Goal: Task Accomplishment & Management: Manage account settings

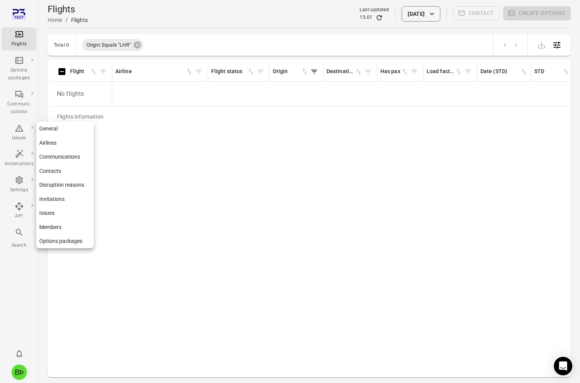
click at [64, 128] on link "General" at bounding box center [65, 129] width 58 height 14
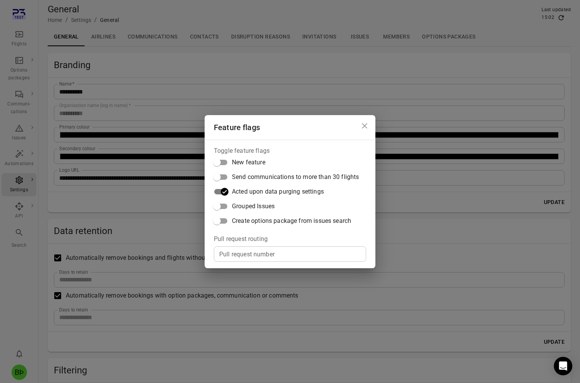
click at [174, 218] on div "Feature flags Toggle feature flags New feature Send communications to more than…" at bounding box center [290, 191] width 580 height 383
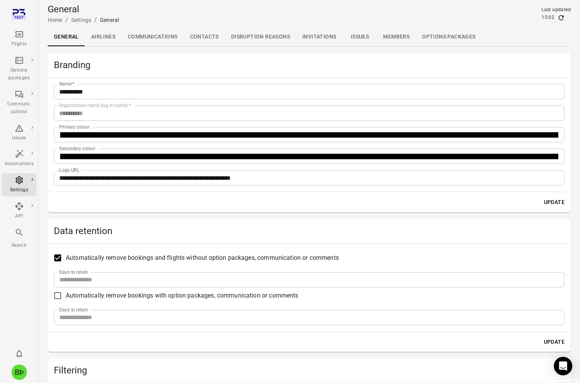
click at [547, 341] on button "Update" at bounding box center [554, 342] width 27 height 14
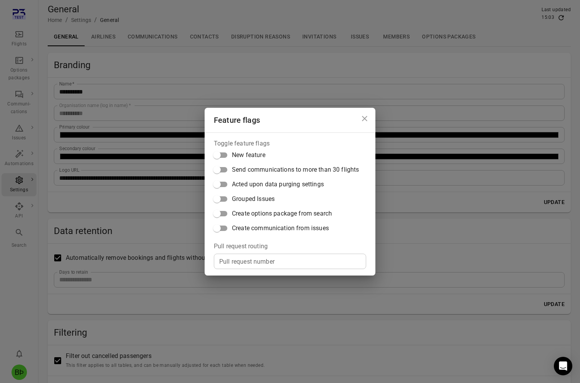
click at [248, 187] on span "Acted upon data purging settings" at bounding box center [278, 184] width 92 height 9
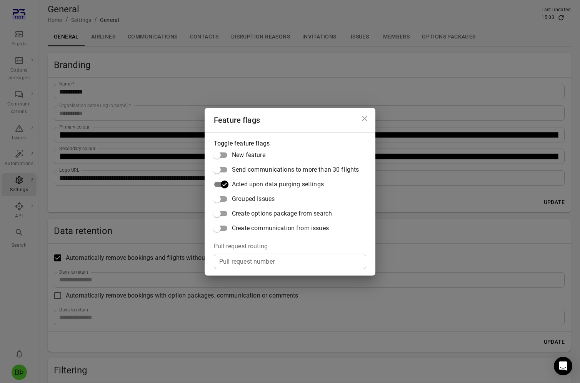
click at [179, 203] on div "Feature flags Toggle feature flags New feature Send communications to more than…" at bounding box center [290, 191] width 580 height 383
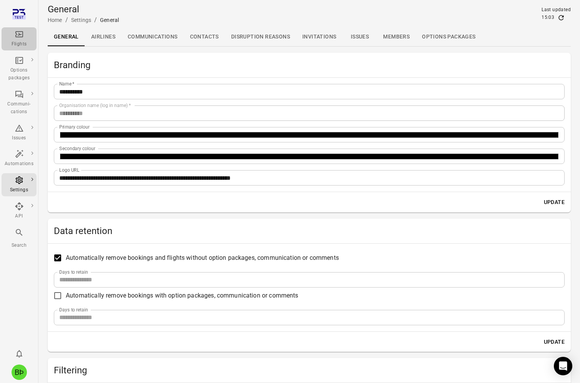
click at [18, 38] on icon "Main navigation" at bounding box center [19, 34] width 9 height 9
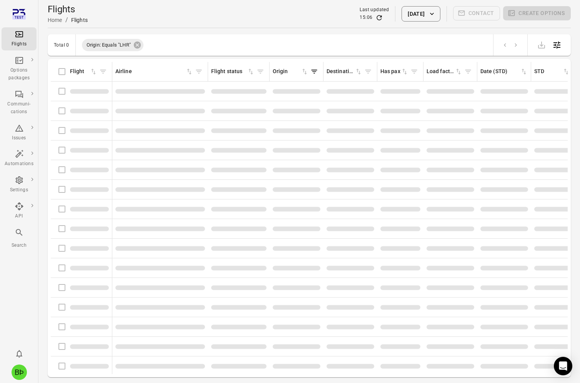
click at [423, 17] on button "1 Oct 2025" at bounding box center [421, 13] width 38 height 15
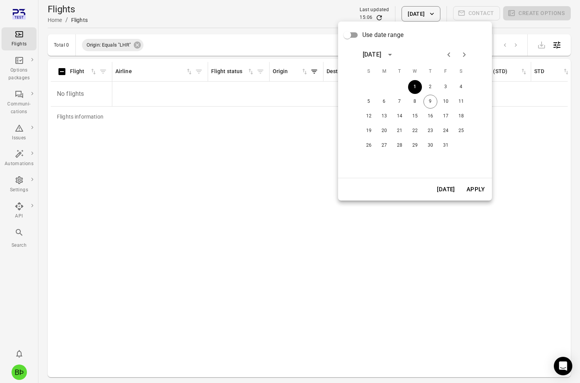
click at [449, 55] on icon "Previous month" at bounding box center [448, 54] width 9 height 9
click at [400, 145] on button "30" at bounding box center [400, 145] width 14 height 14
click at [473, 190] on button "Apply" at bounding box center [475, 189] width 27 height 16
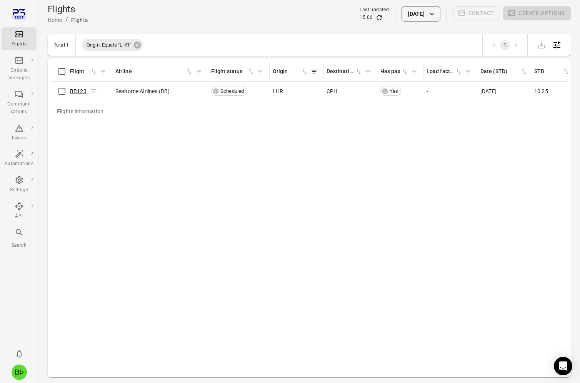
click at [77, 94] on link "BB123" at bounding box center [78, 91] width 17 height 6
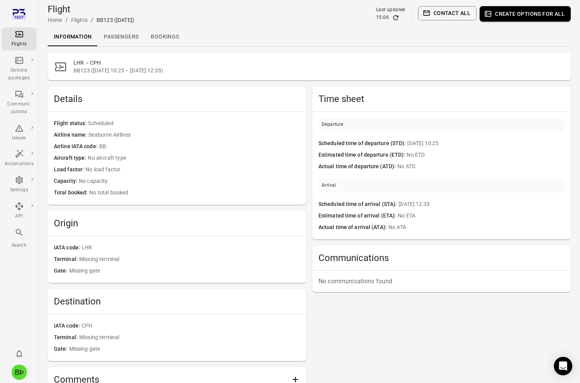
click at [514, 15] on button "Create options for all" at bounding box center [525, 13] width 91 height 15
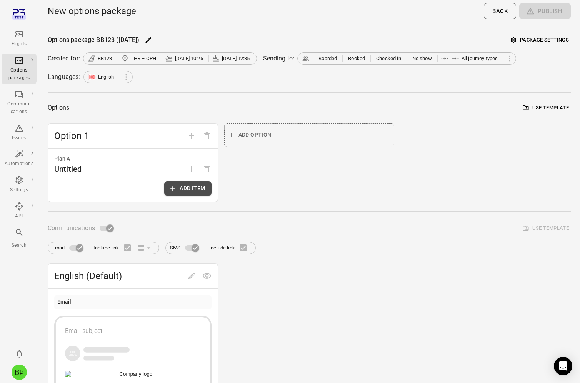
click at [179, 192] on button "Add item" at bounding box center [187, 188] width 47 height 14
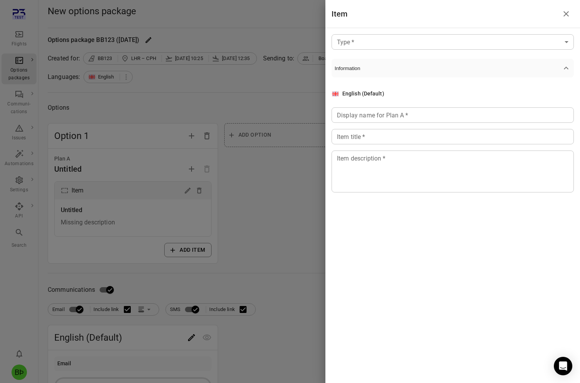
click at [403, 48] on body "Flights Options packages Communi-cations Issues Automations Settings API Search…" at bounding box center [290, 329] width 580 height 658
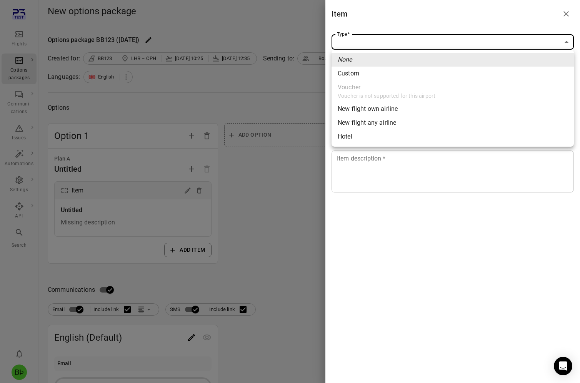
click at [373, 133] on li "Hotel" at bounding box center [453, 137] width 242 height 14
type input "*****"
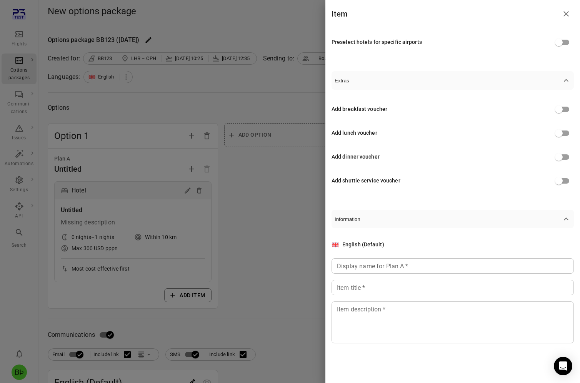
scroll to position [235, 0]
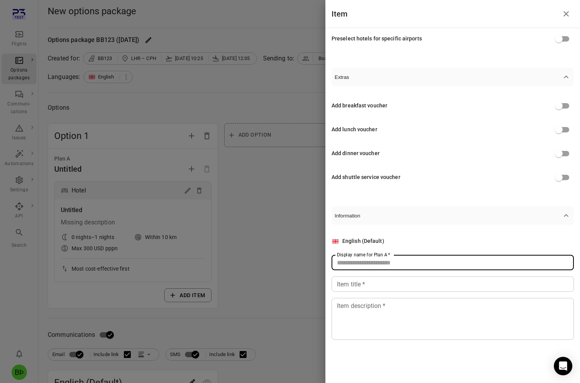
click at [411, 258] on input "Display name for Plan A   *" at bounding box center [453, 262] width 242 height 15
type input "*****"
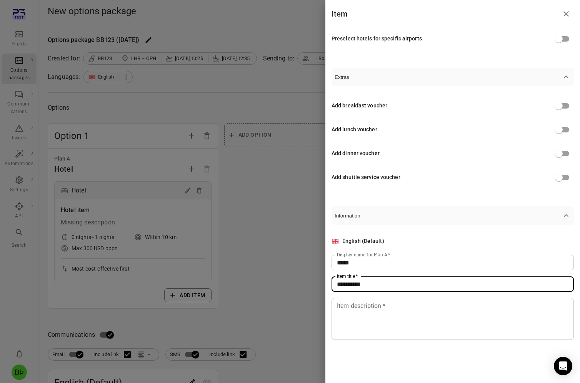
type input "**********"
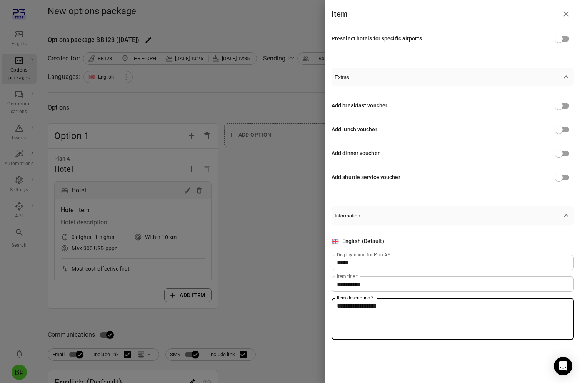
type textarea "**********"
click at [250, 246] on div at bounding box center [290, 191] width 580 height 383
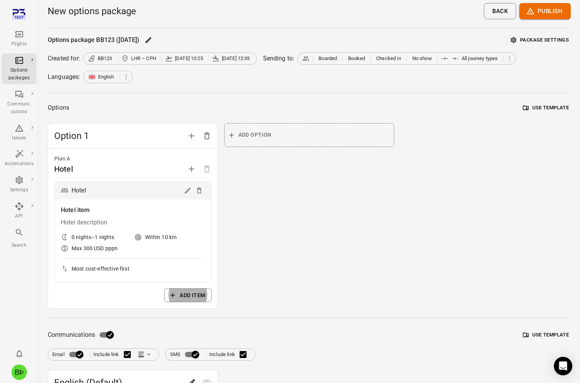
click at [540, 14] on button "Publish" at bounding box center [545, 11] width 52 height 16
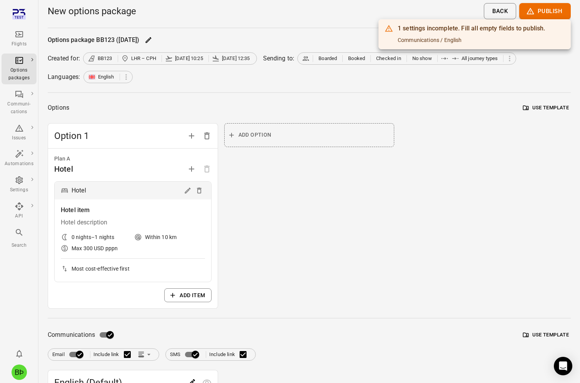
click at [140, 335] on div at bounding box center [290, 191] width 580 height 383
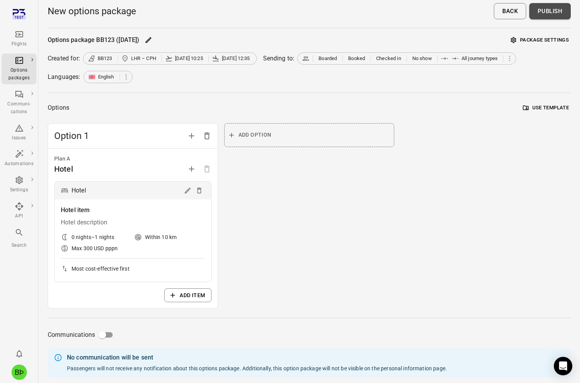
click at [557, 13] on button "Publish" at bounding box center [550, 11] width 42 height 16
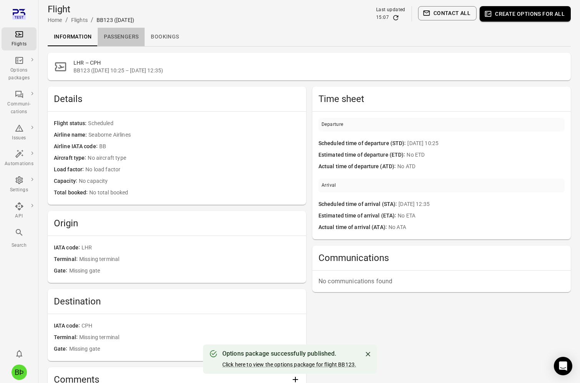
click at [123, 38] on link "Passengers" at bounding box center [121, 37] width 47 height 18
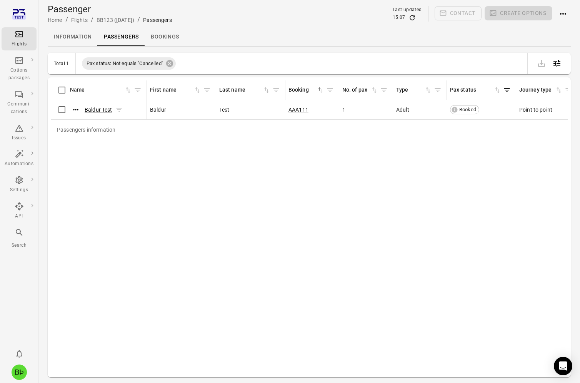
click at [95, 113] on link "Baldur Test" at bounding box center [99, 110] width 28 height 6
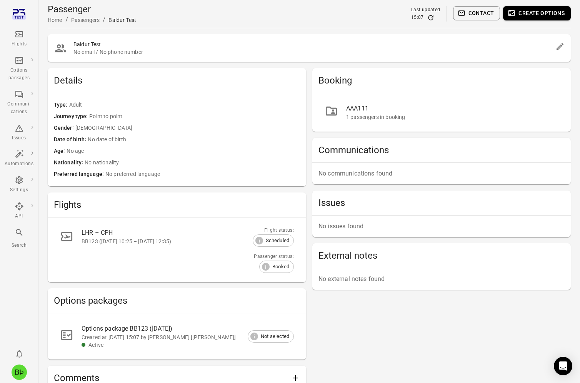
click at [203, 329] on div "Options package BB123 (30 Sep)" at bounding box center [182, 328] width 200 height 9
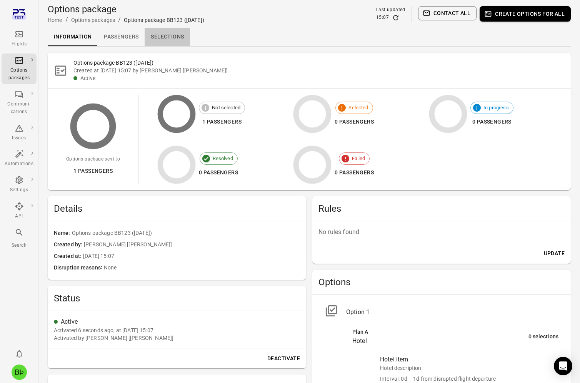
click at [169, 34] on link "Selections" at bounding box center [167, 37] width 45 height 18
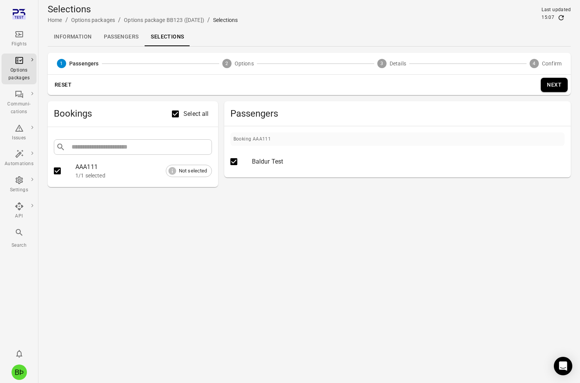
click at [552, 89] on button "Next" at bounding box center [554, 85] width 27 height 14
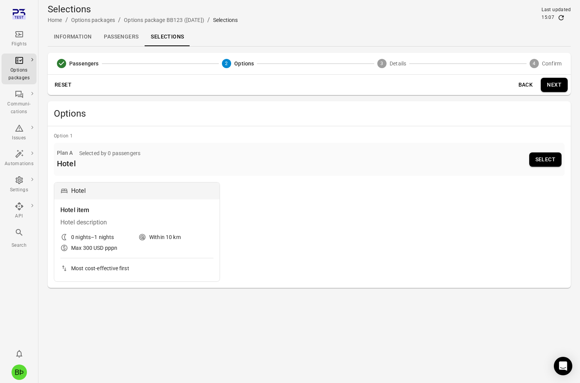
click at [551, 158] on button "Select" at bounding box center [545, 159] width 32 height 14
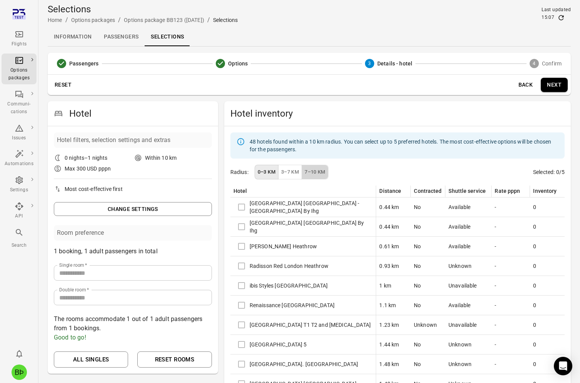
click at [322, 175] on button "7–10 km" at bounding box center [315, 172] width 27 height 15
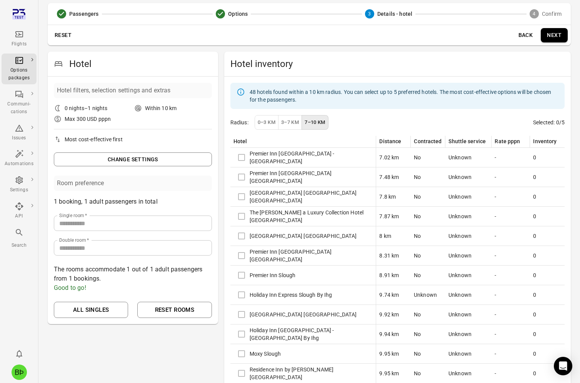
scroll to position [87, 0]
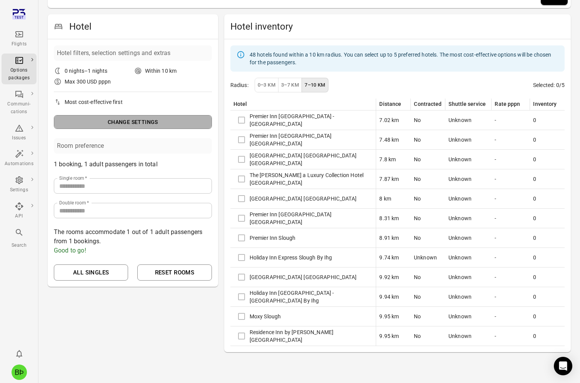
click at [150, 123] on button "Change settings" at bounding box center [133, 122] width 158 height 14
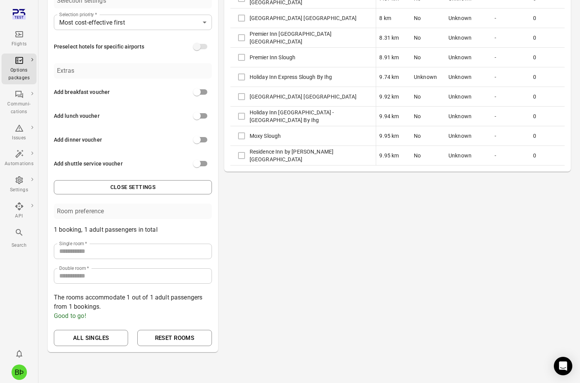
scroll to position [0, 0]
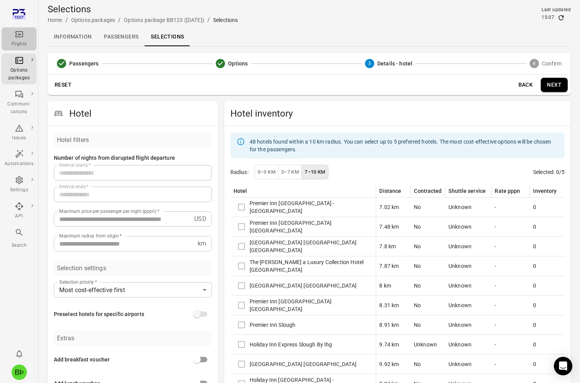
click at [20, 31] on icon "Main navigation" at bounding box center [19, 34] width 9 height 9
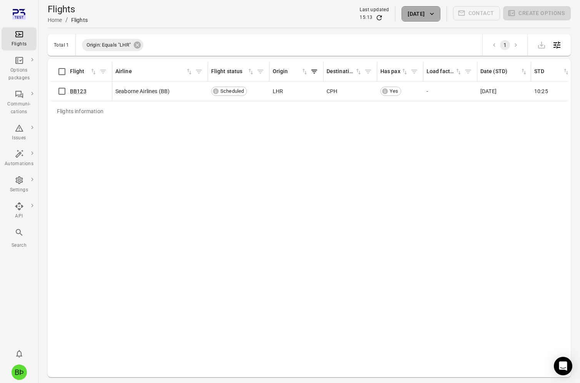
click at [434, 16] on icon "button" at bounding box center [432, 14] width 8 height 8
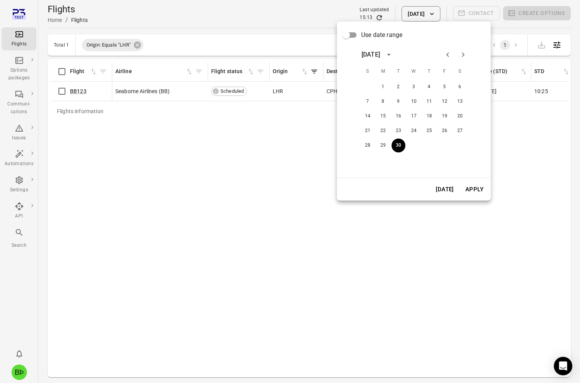
click at [467, 58] on icon "Next month" at bounding box center [462, 54] width 9 height 9
click at [450, 103] on button "10" at bounding box center [445, 102] width 14 height 14
click at [476, 188] on button "Apply" at bounding box center [474, 189] width 27 height 16
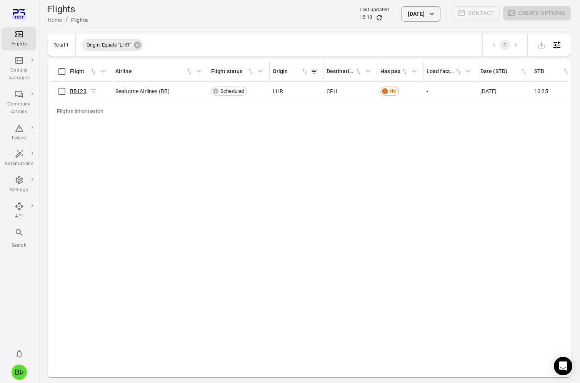
click at [80, 92] on link "BB123" at bounding box center [78, 91] width 17 height 6
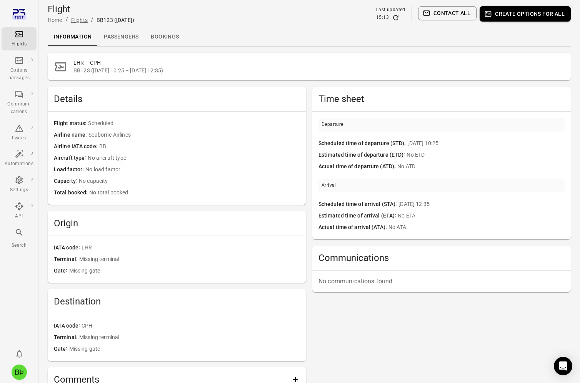
click at [75, 20] on link "Flights" at bounding box center [79, 20] width 17 height 6
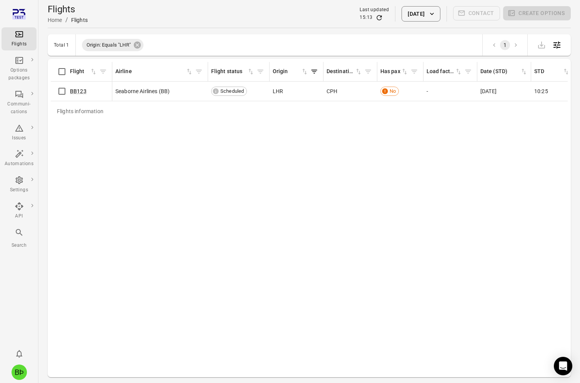
click at [369, 19] on div "15:13" at bounding box center [374, 18] width 29 height 8
click at [78, 90] on link "BB123" at bounding box center [78, 91] width 17 height 6
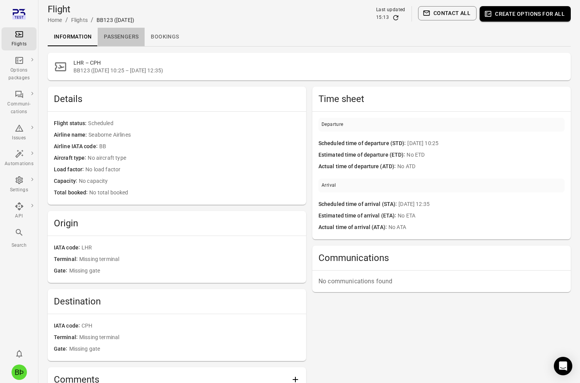
click at [127, 38] on link "Passengers" at bounding box center [121, 37] width 47 height 18
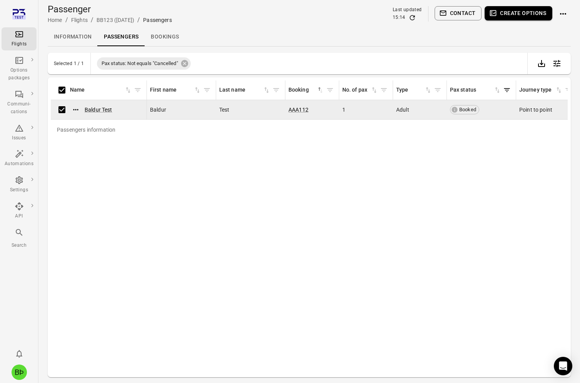
click at [80, 37] on link "Information" at bounding box center [73, 37] width 50 height 18
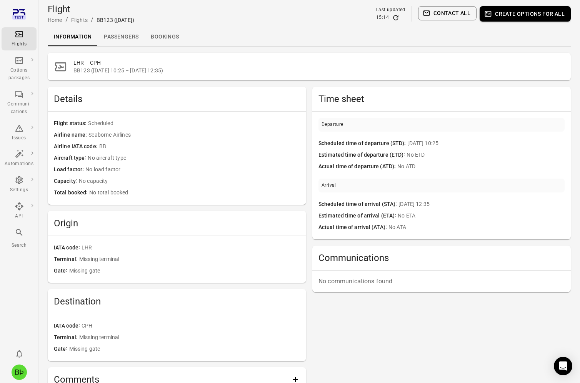
click at [509, 17] on button "Create options for all" at bounding box center [525, 13] width 91 height 15
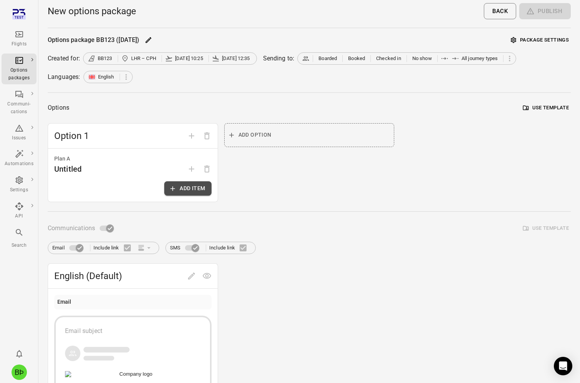
click at [206, 190] on button "Add item" at bounding box center [187, 188] width 47 height 14
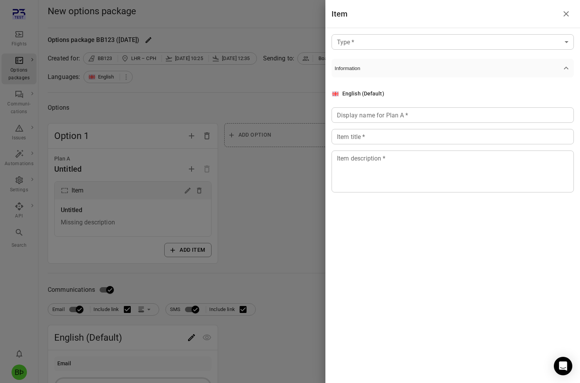
click at [415, 45] on body "Flights Options packages Communi-cations Issues Automations Settings API Search…" at bounding box center [290, 329] width 580 height 658
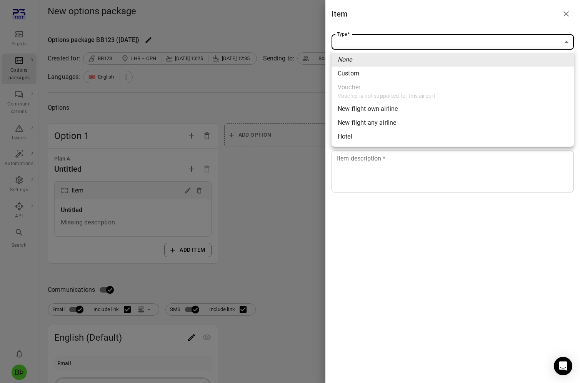
click at [382, 139] on li "Hotel" at bounding box center [453, 137] width 242 height 14
type input "*****"
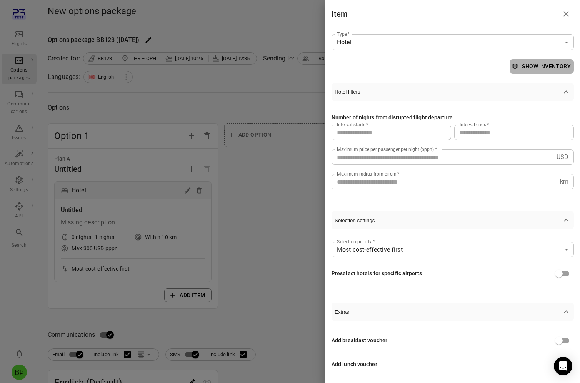
click at [522, 63] on button "Show inventory" at bounding box center [542, 66] width 64 height 14
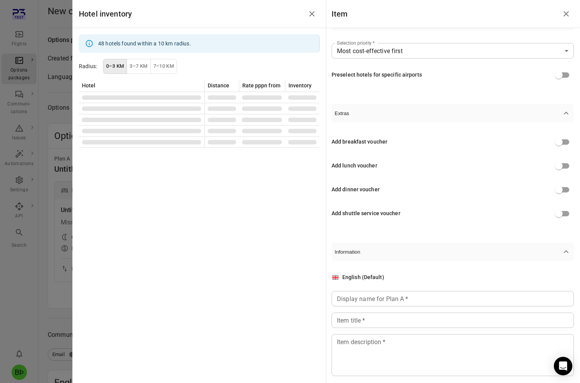
scroll to position [235, 0]
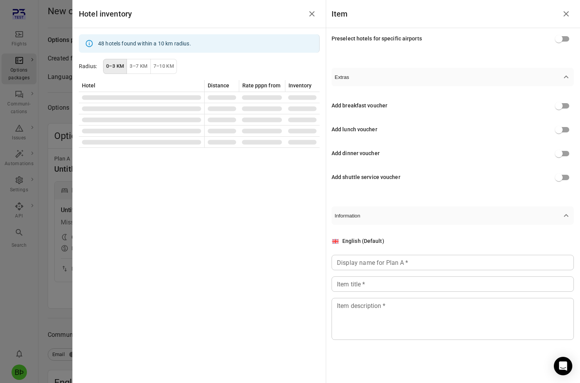
click at [443, 262] on input "Display name for Plan A   *" at bounding box center [453, 262] width 242 height 15
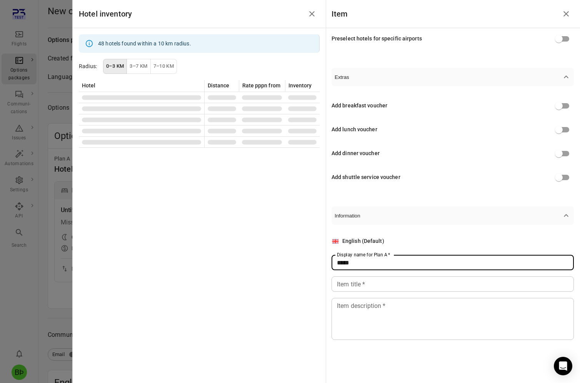
type input "*****"
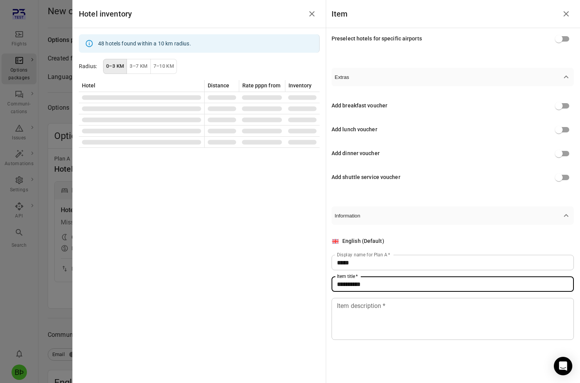
type input "**********"
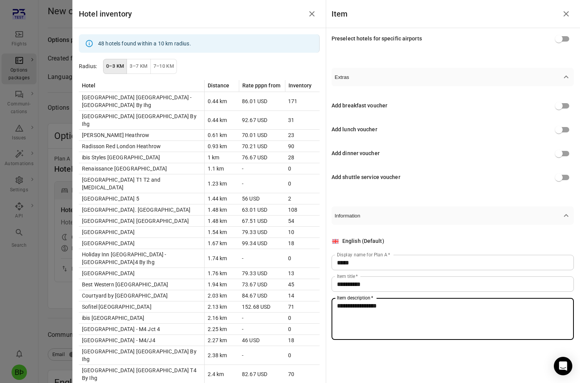
scroll to position [0, 0]
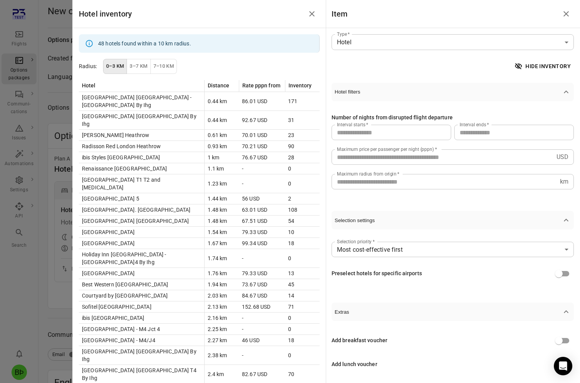
type textarea "**********"
click at [571, 15] on button "Close drawer" at bounding box center [565, 13] width 15 height 15
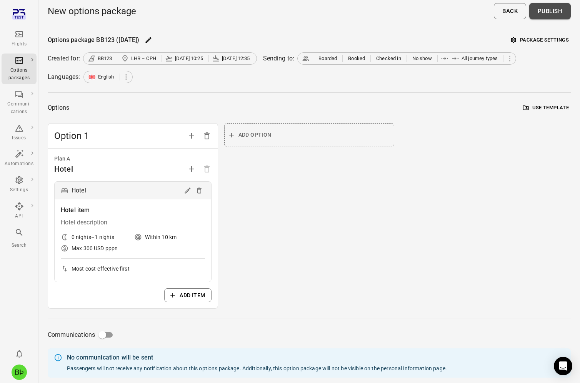
click at [550, 7] on button "Publish" at bounding box center [550, 11] width 42 height 16
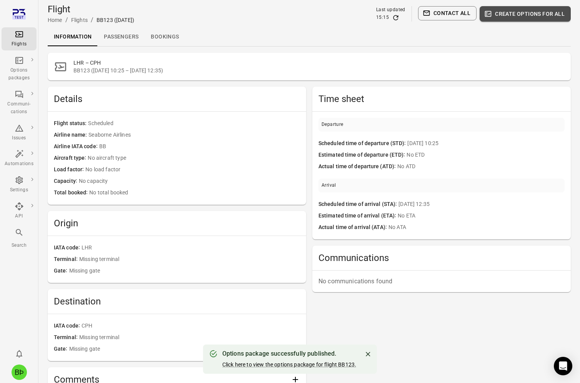
click at [518, 15] on button "Create options for all" at bounding box center [525, 13] width 91 height 15
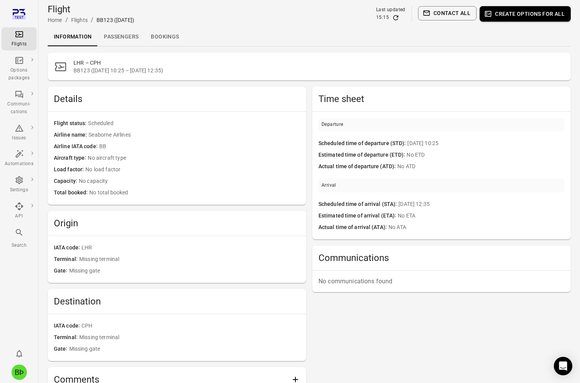
click at [125, 48] on main "Flight Home / Flights / BB123 (10 Oct) Last updated 15:15 Contact all Create op…" at bounding box center [309, 267] width 542 height 534
click at [125, 42] on link "Passengers" at bounding box center [121, 37] width 47 height 18
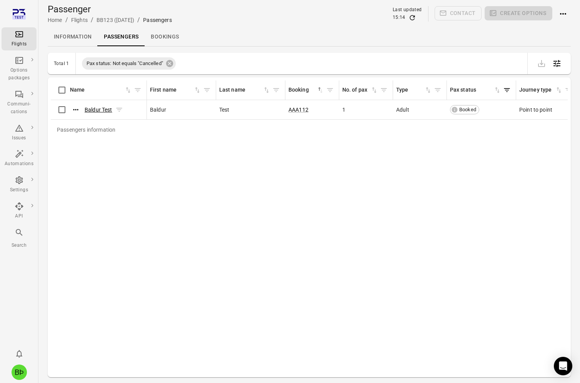
click at [100, 112] on link "Baldur Test" at bounding box center [99, 110] width 28 height 6
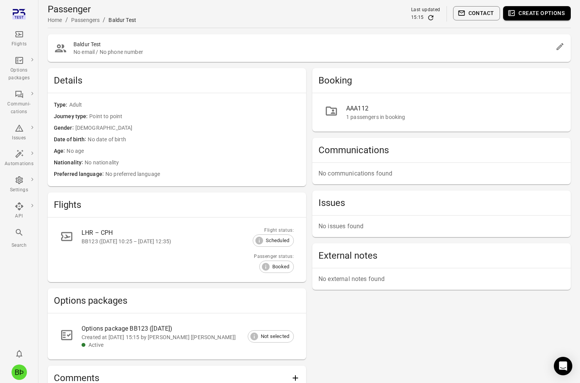
click at [178, 325] on div "Options package BB123 (10 Oct)" at bounding box center [182, 328] width 200 height 9
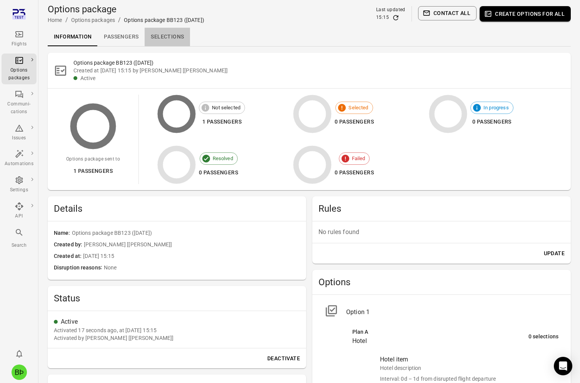
click at [174, 40] on link "Selections" at bounding box center [167, 37] width 45 height 18
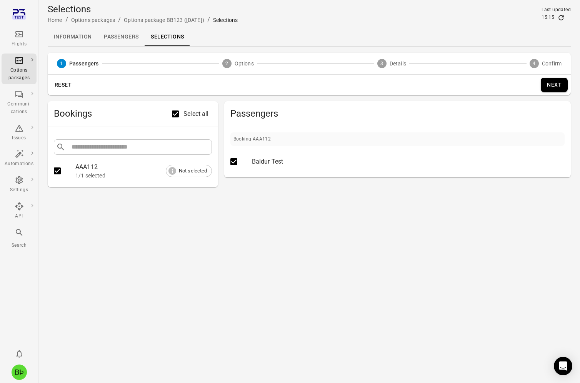
click at [562, 85] on button "Next" at bounding box center [554, 85] width 27 height 14
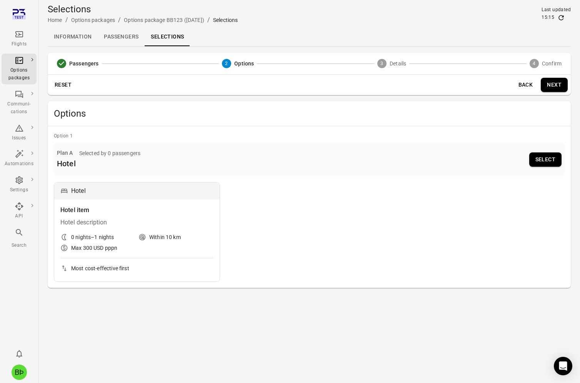
click at [549, 162] on button "Select" at bounding box center [545, 159] width 32 height 14
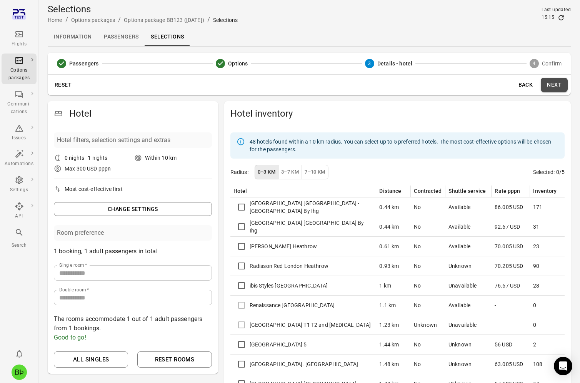
click at [552, 85] on button "Next" at bounding box center [554, 85] width 27 height 14
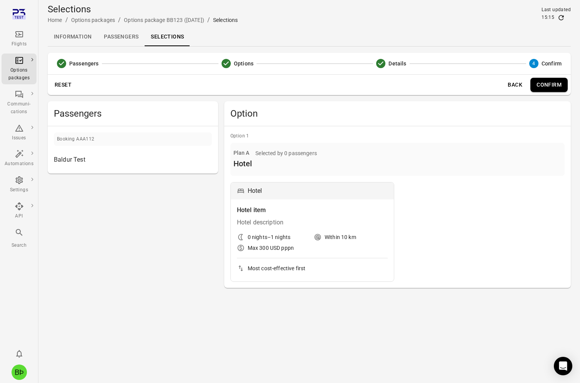
click at [539, 85] on button "Confirm" at bounding box center [548, 85] width 37 height 14
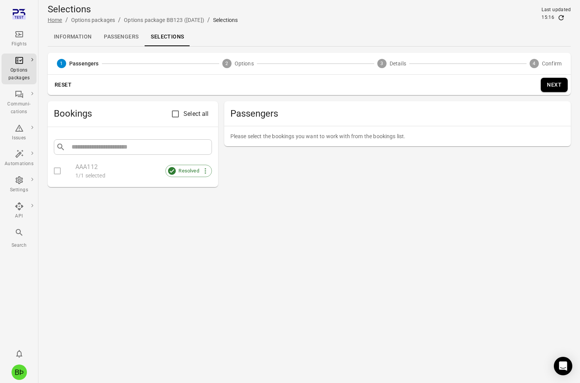
click at [59, 22] on link "Home" at bounding box center [55, 20] width 15 height 6
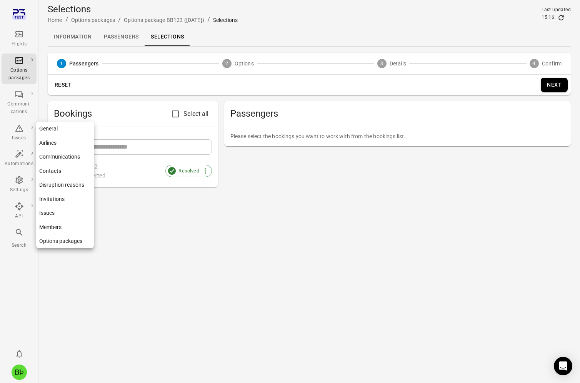
click at [73, 132] on link "General" at bounding box center [65, 129] width 58 height 14
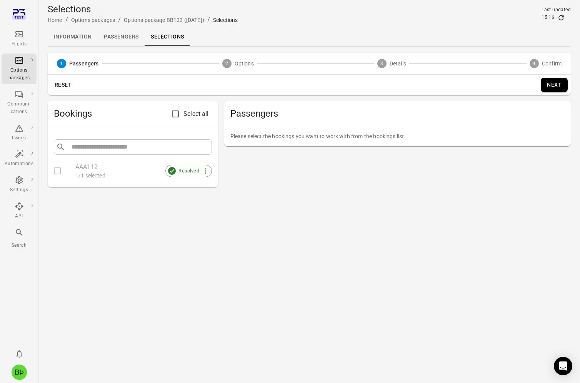
click at [124, 38] on link "Passengers" at bounding box center [121, 37] width 47 height 18
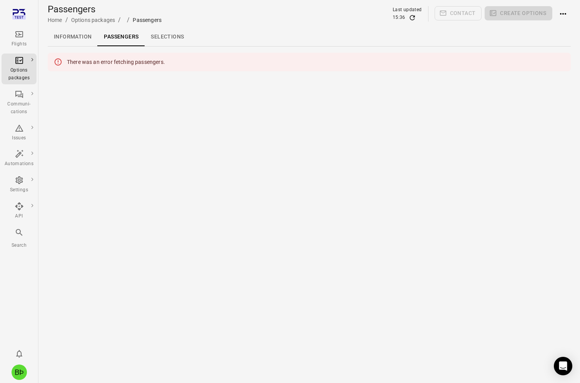
click at [24, 40] on div "Flights" at bounding box center [19, 44] width 29 height 8
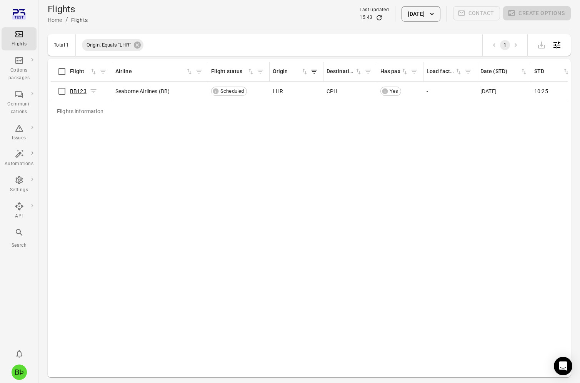
click at [83, 93] on link "BB123" at bounding box center [78, 91] width 17 height 6
click at [60, 127] on link "General" at bounding box center [65, 129] width 58 height 14
click at [82, 91] on link "BB123" at bounding box center [78, 91] width 17 height 6
click at [422, 15] on button "[DATE]" at bounding box center [421, 13] width 38 height 15
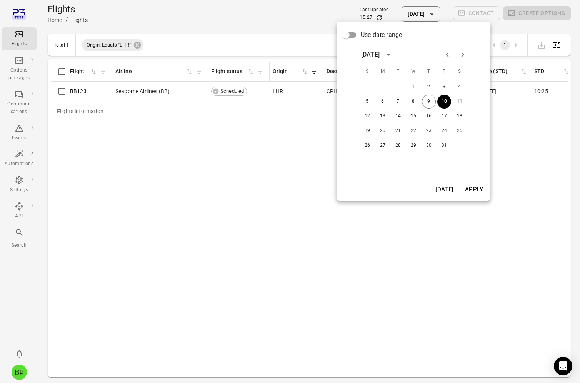
click at [450, 57] on icon "Previous month" at bounding box center [447, 54] width 9 height 9
click at [400, 145] on button "30" at bounding box center [398, 145] width 14 height 14
click at [465, 187] on button "Apply" at bounding box center [474, 189] width 27 height 16
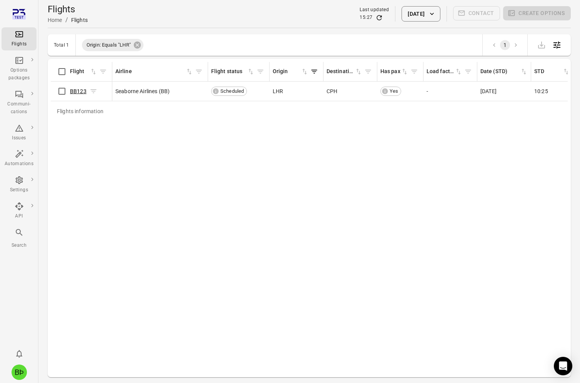
click at [78, 93] on link "BB123" at bounding box center [78, 91] width 17 height 6
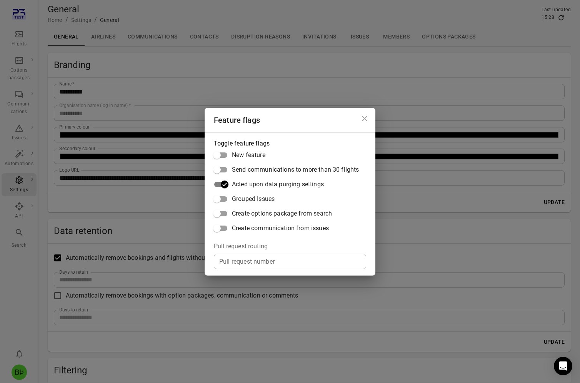
click at [158, 214] on div "Feature flags Toggle feature flags New feature Send communications to more than…" at bounding box center [290, 191] width 580 height 383
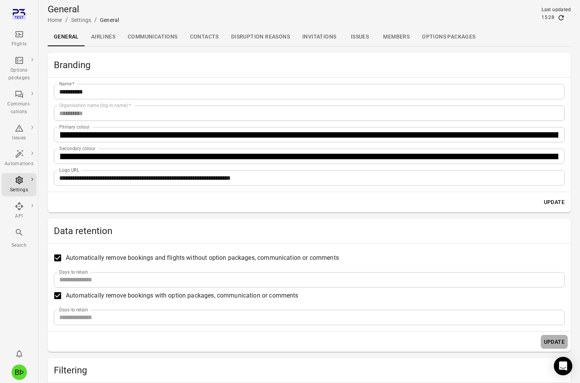
click at [555, 346] on button "Update" at bounding box center [554, 342] width 27 height 14
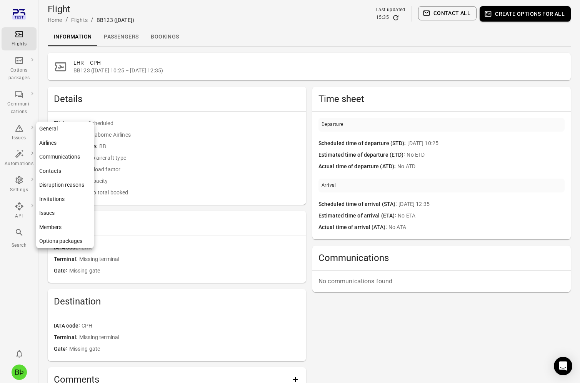
click at [60, 128] on link "General" at bounding box center [65, 129] width 58 height 14
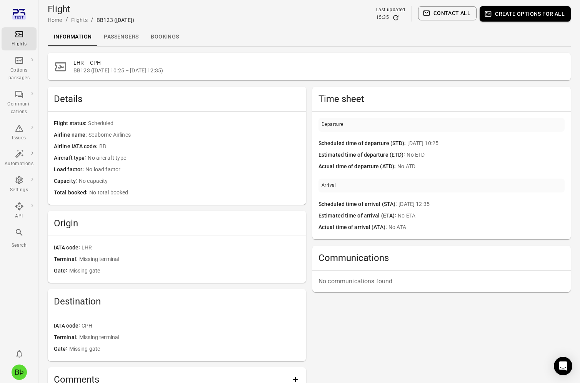
click at [529, 16] on button "Create options for all" at bounding box center [525, 13] width 91 height 15
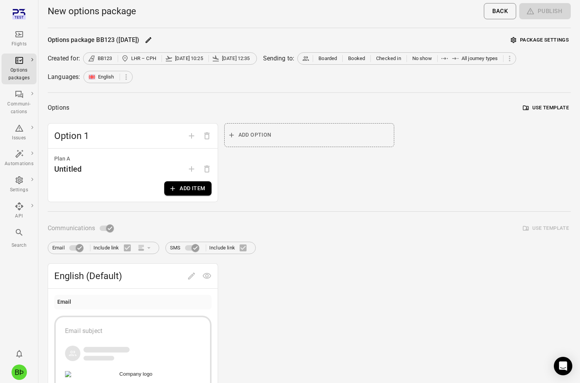
click at [194, 187] on button "Add item" at bounding box center [187, 188] width 47 height 14
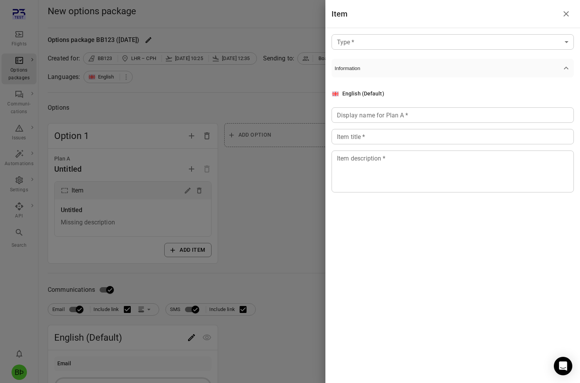
click at [417, 36] on body "Flights Options packages Communi-cations Issues Automations Settings API Search…" at bounding box center [290, 329] width 580 height 658
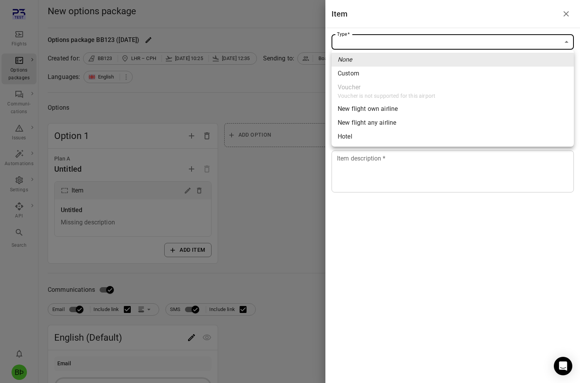
click at [403, 110] on li "New flight own airline" at bounding box center [453, 109] width 242 height 14
type input "**********"
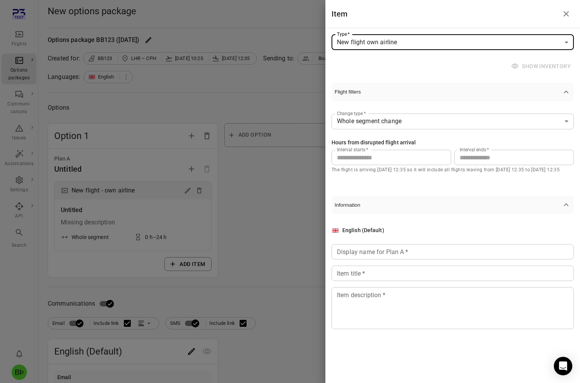
click at [418, 252] on input "Display name for Plan A   *" at bounding box center [453, 251] width 242 height 15
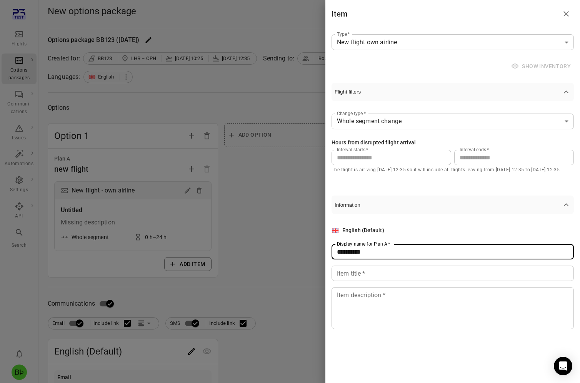
type input "**********"
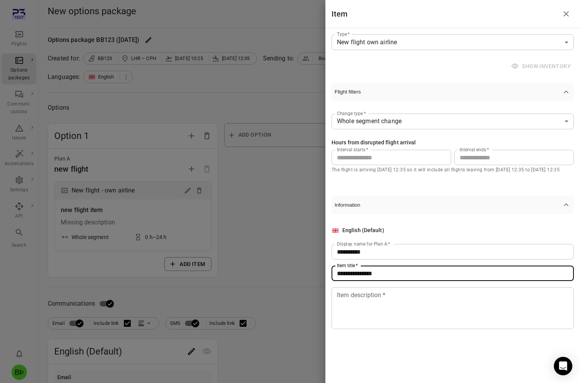
type input "**********"
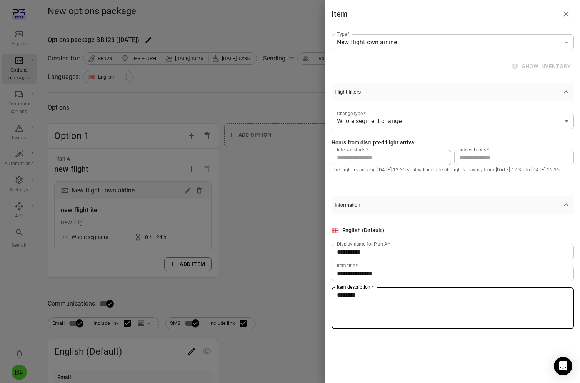
type textarea "********"
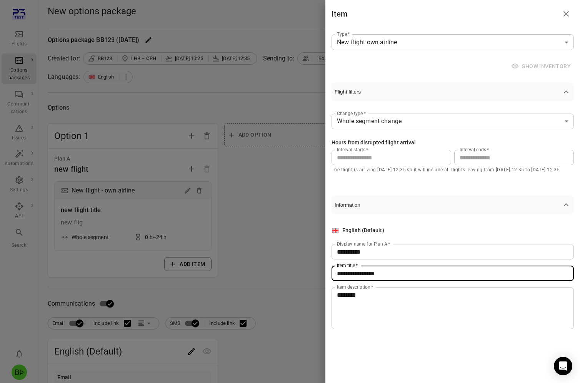
type input "**********"
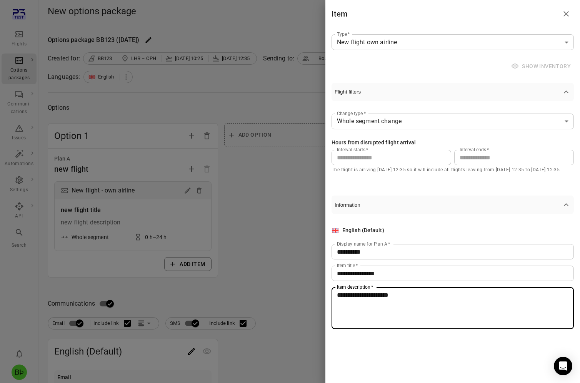
type textarea "**********"
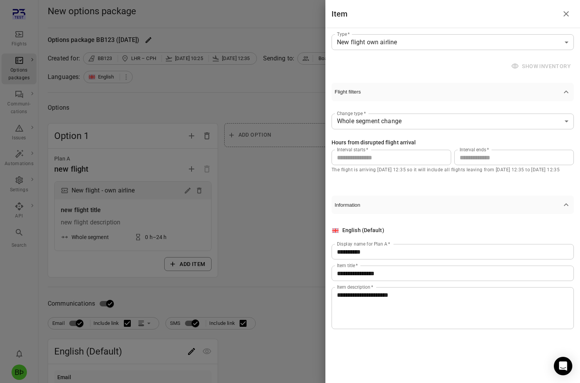
click at [288, 218] on div at bounding box center [290, 191] width 580 height 383
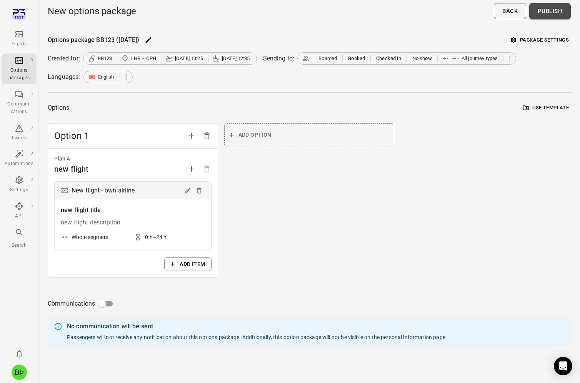
click at [546, 13] on button "Publish" at bounding box center [550, 11] width 42 height 16
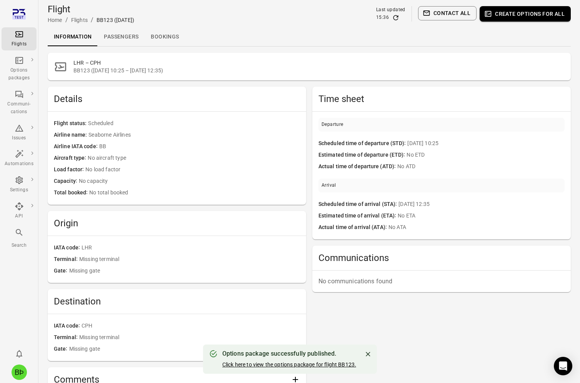
click at [330, 362] on link "Click here to view the options package for flight BB123." at bounding box center [289, 364] width 134 height 6
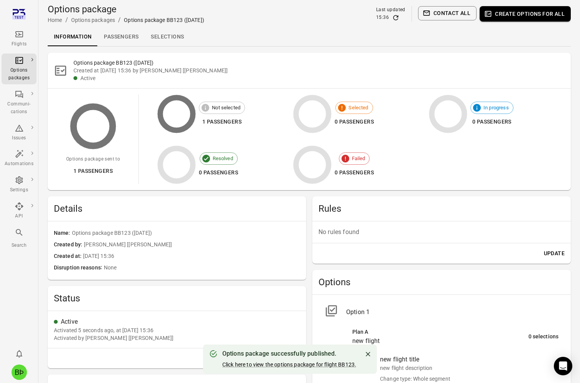
click at [165, 41] on link "Selections" at bounding box center [167, 37] width 45 height 18
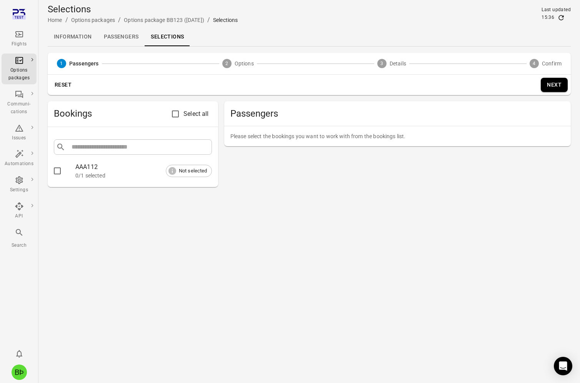
click at [113, 167] on div "AAA112" at bounding box center [143, 166] width 137 height 9
click at [91, 175] on div "0/1 selected" at bounding box center [143, 176] width 137 height 8
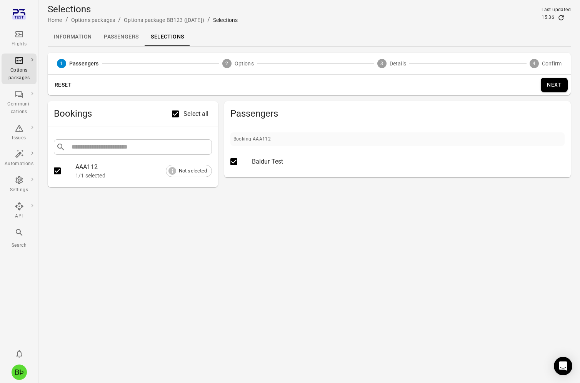
click at [553, 86] on button "Next" at bounding box center [554, 85] width 27 height 14
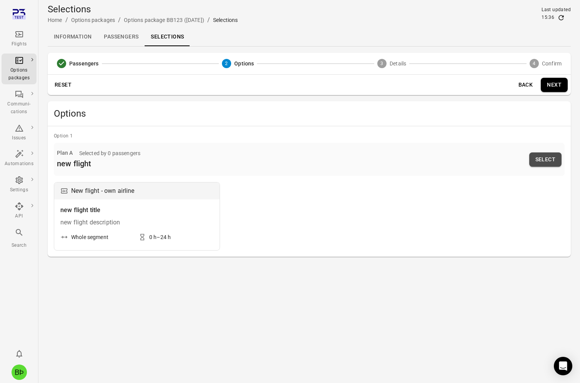
click at [547, 161] on button "Select" at bounding box center [545, 159] width 32 height 14
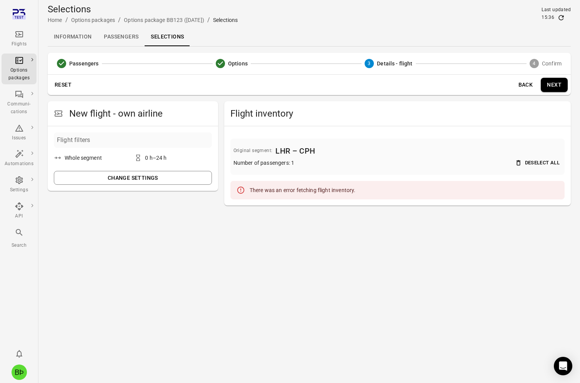
click at [15, 37] on icon "Main navigation" at bounding box center [19, 34] width 9 height 9
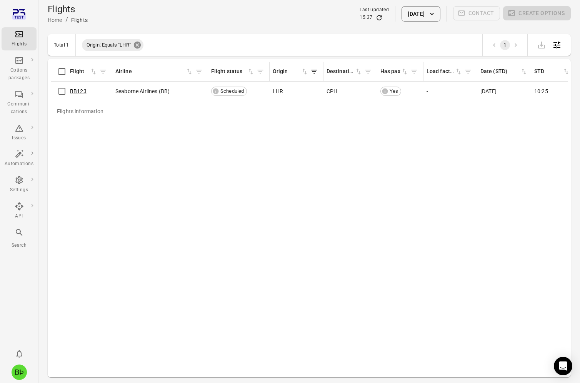
click at [135, 44] on icon at bounding box center [137, 45] width 7 height 7
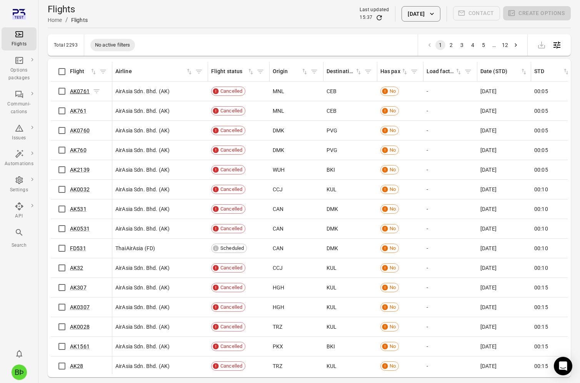
click at [82, 94] on link "AK0761" at bounding box center [80, 91] width 20 height 6
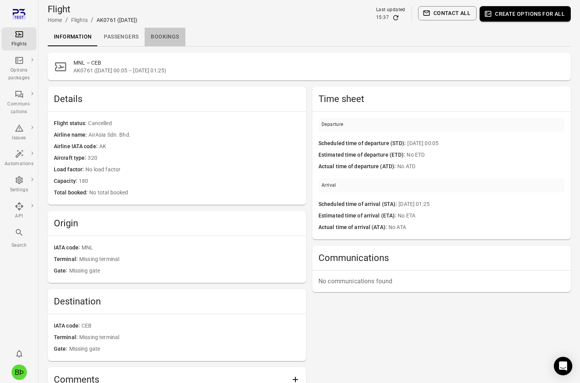
click at [158, 39] on link "Bookings" at bounding box center [165, 37] width 40 height 18
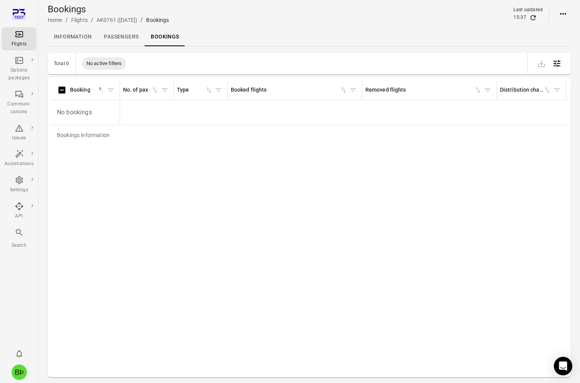
click at [129, 40] on link "Passengers" at bounding box center [121, 37] width 47 height 18
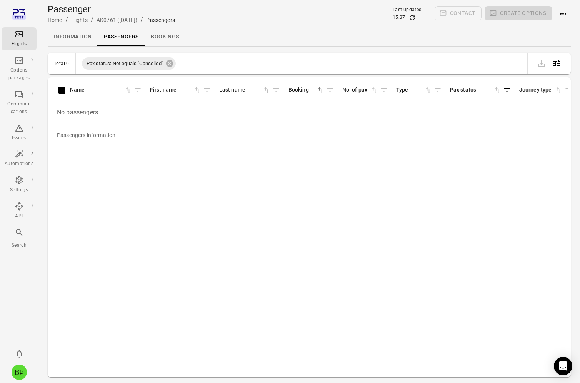
click at [84, 39] on link "Information" at bounding box center [73, 37] width 50 height 18
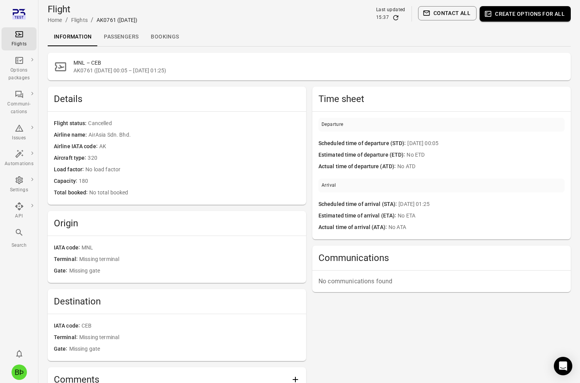
click at [25, 41] on div "Flights" at bounding box center [19, 44] width 29 height 8
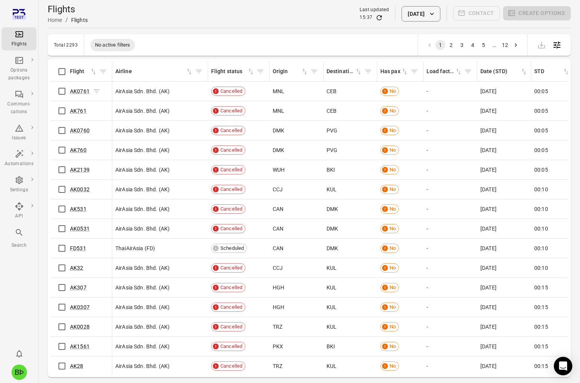
click at [81, 88] on span "AK0761" at bounding box center [80, 91] width 20 height 8
click at [81, 89] on link "AK0761" at bounding box center [80, 91] width 20 height 6
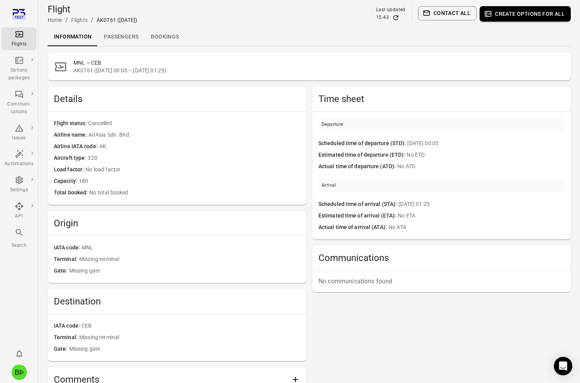
click at [504, 15] on button "Create options for all" at bounding box center [525, 13] width 91 height 15
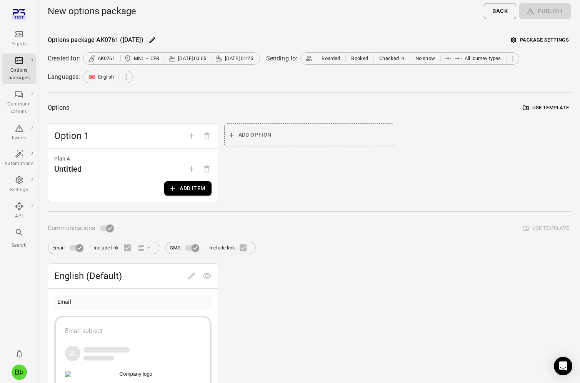
click at [186, 201] on div "Plan A Untitled Add item" at bounding box center [133, 174] width 170 height 53
click at [192, 188] on button "Add item" at bounding box center [187, 188] width 47 height 14
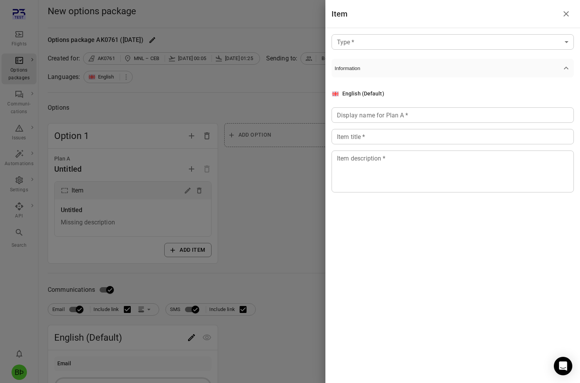
click at [408, 39] on body "Flights Options packages Communi-cations Issues Automations Settings API Search…" at bounding box center [290, 329] width 580 height 658
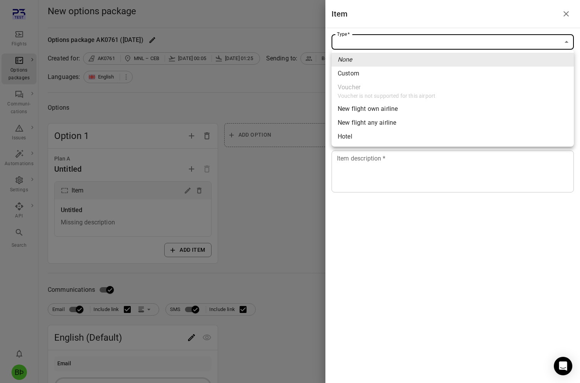
click at [378, 110] on div "New flight own airline" at bounding box center [368, 108] width 60 height 9
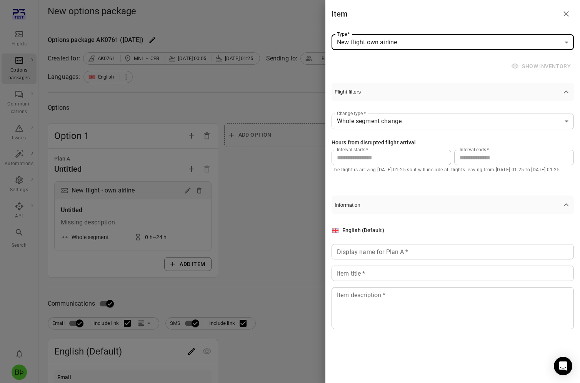
click at [413, 42] on body "**********" at bounding box center [290, 336] width 580 height 672
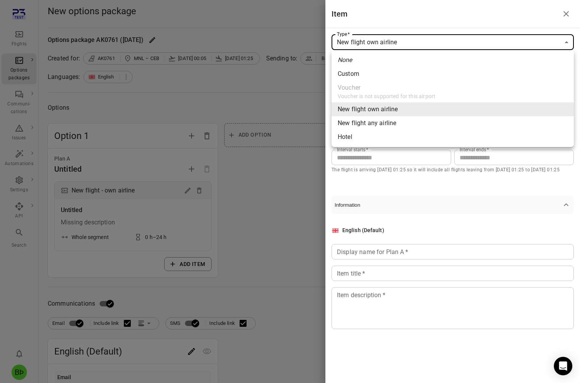
click at [387, 124] on div "New flight any airline" at bounding box center [367, 122] width 58 height 9
type input "**********"
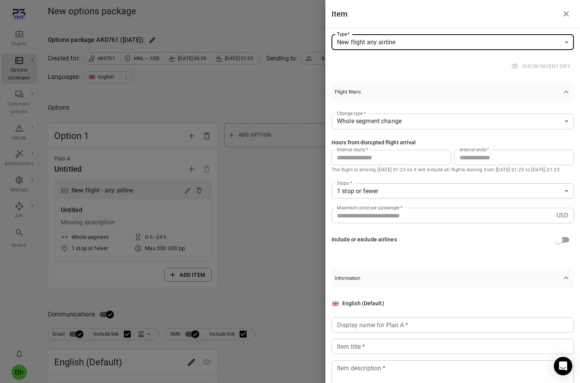
click at [407, 117] on body "**********" at bounding box center [290, 341] width 580 height 683
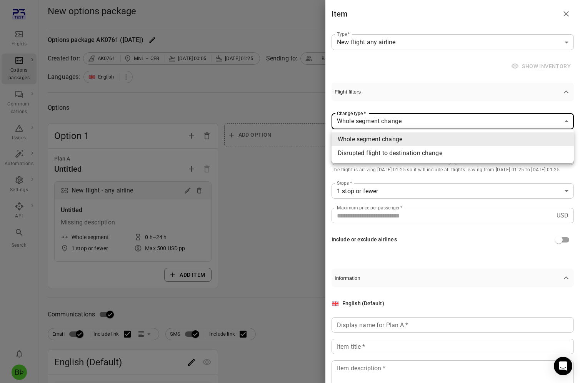
click at [318, 160] on div at bounding box center [290, 191] width 580 height 383
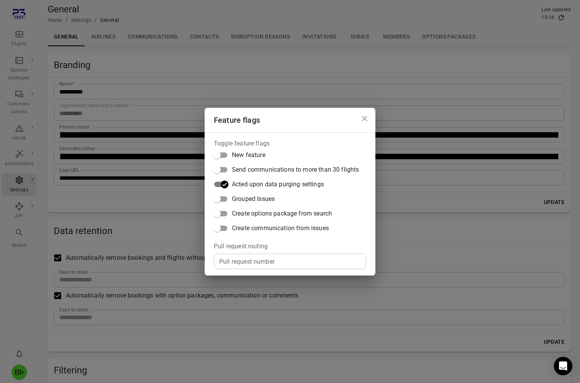
click at [127, 226] on div "Feature flags Toggle feature flags New feature Send communications to more than…" at bounding box center [290, 191] width 580 height 383
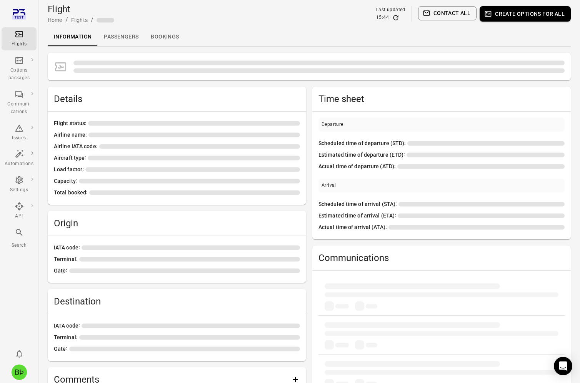
click at [518, 17] on button "Create options for all" at bounding box center [525, 13] width 91 height 15
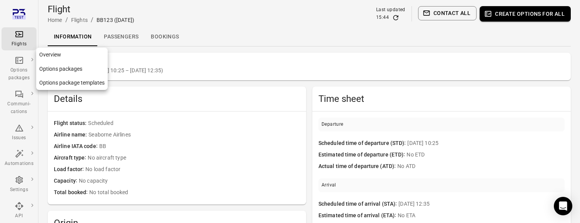
click at [69, 55] on link "Overview" at bounding box center [72, 55] width 72 height 14
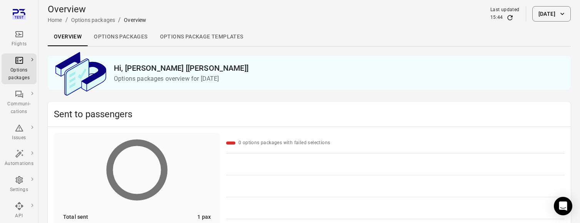
click at [132, 33] on link "Options packages" at bounding box center [121, 37] width 66 height 18
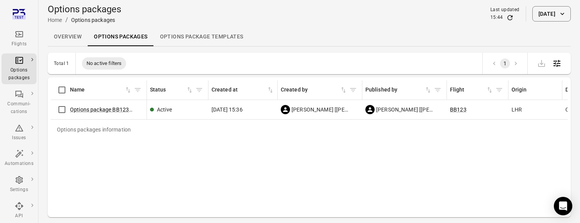
click at [78, 38] on link "Overview" at bounding box center [68, 37] width 40 height 18
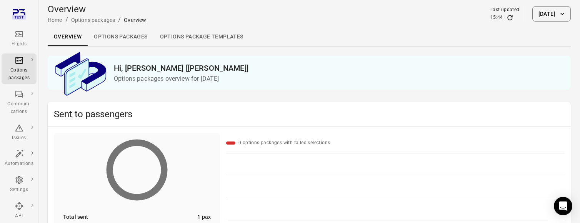
click at [29, 34] on div "Flights" at bounding box center [19, 39] width 29 height 18
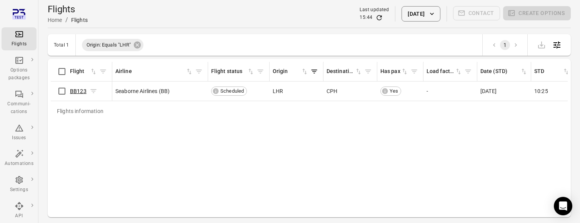
click at [79, 92] on link "BB123" at bounding box center [78, 91] width 17 height 6
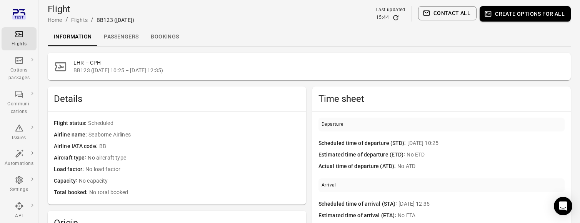
click at [522, 17] on button "Create options for all" at bounding box center [525, 13] width 91 height 15
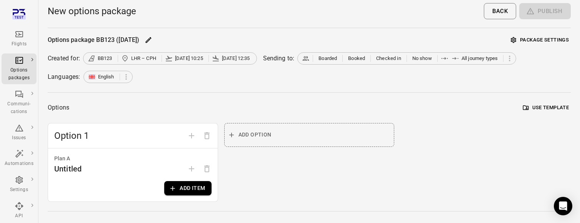
click at [183, 193] on button "Add item" at bounding box center [187, 188] width 47 height 14
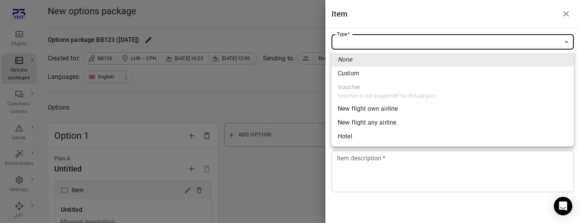
click at [416, 118] on li "New flight any airline" at bounding box center [453, 123] width 242 height 14
type input "**********"
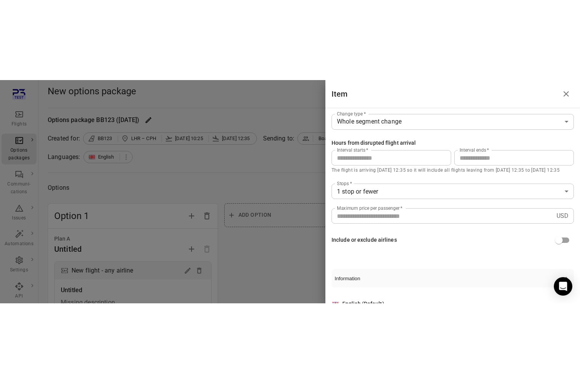
scroll to position [134, 0]
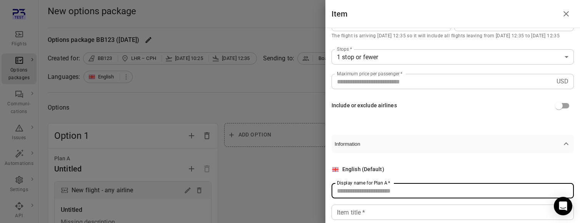
click at [454, 188] on input "Display name for Plan A   *" at bounding box center [453, 190] width 242 height 15
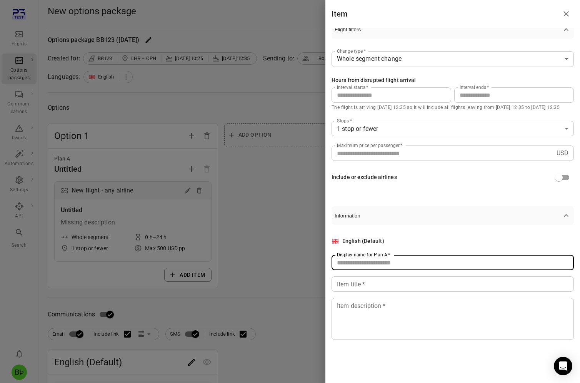
scroll to position [62, 0]
click at [429, 223] on input "Display name for Plan A   *" at bounding box center [453, 262] width 242 height 15
type input "**********"
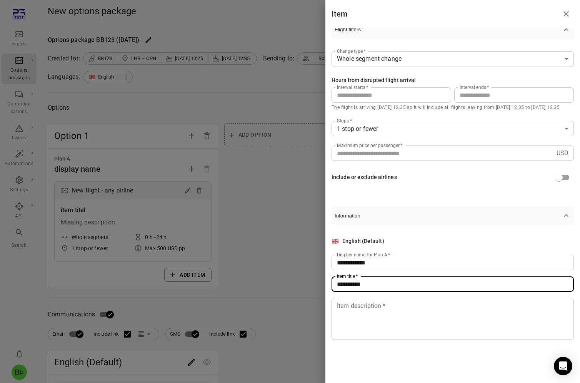
type input "**********"
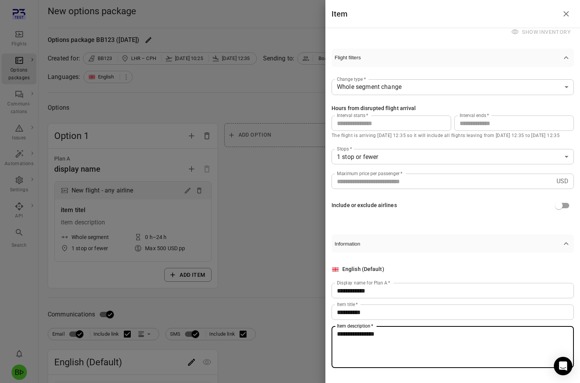
scroll to position [0, 0]
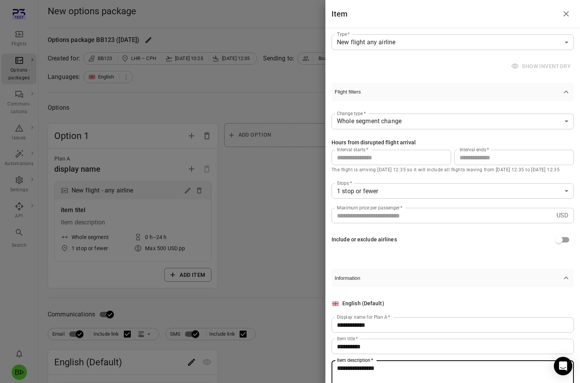
type textarea "**********"
click at [564, 223] on icon "button" at bounding box center [566, 277] width 9 height 9
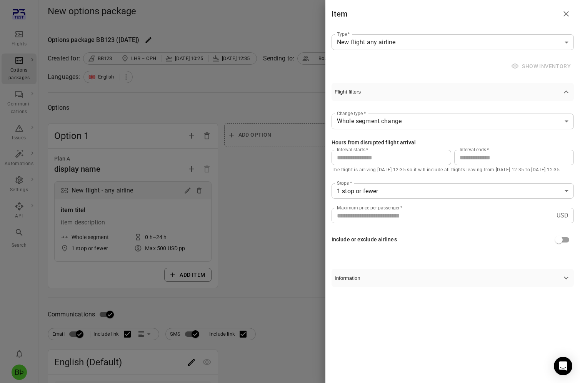
click at [564, 223] on icon "button" at bounding box center [566, 278] width 5 height 3
click at [521, 65] on span "Show inventory" at bounding box center [542, 66] width 64 height 14
click at [558, 93] on span "Flight filters" at bounding box center [448, 92] width 227 height 6
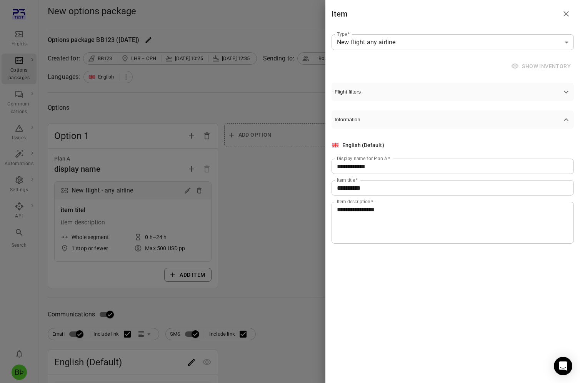
click at [558, 93] on span "Flight filters" at bounding box center [448, 92] width 227 height 6
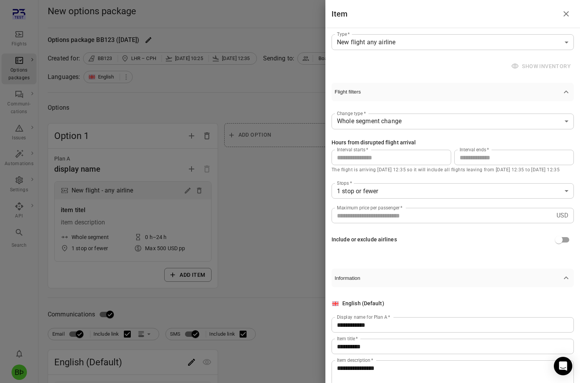
click at [563, 118] on body "**********" at bounding box center [290, 341] width 580 height 683
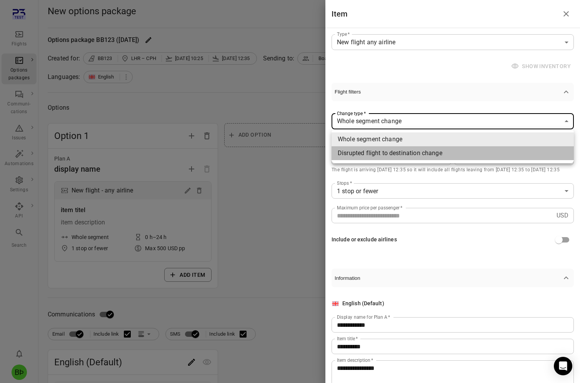
click at [519, 148] on li "Disrupted flight to destination change" at bounding box center [453, 153] width 242 height 14
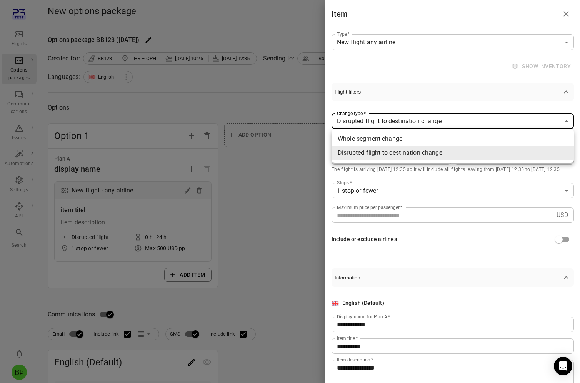
click at [549, 118] on body "**********" at bounding box center [290, 341] width 580 height 683
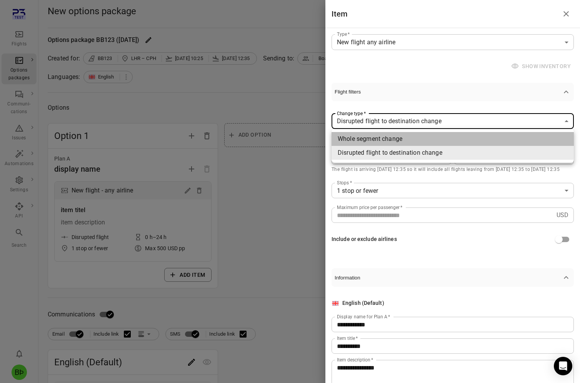
click at [519, 136] on li "Whole segment change" at bounding box center [453, 139] width 242 height 14
type input "**********"
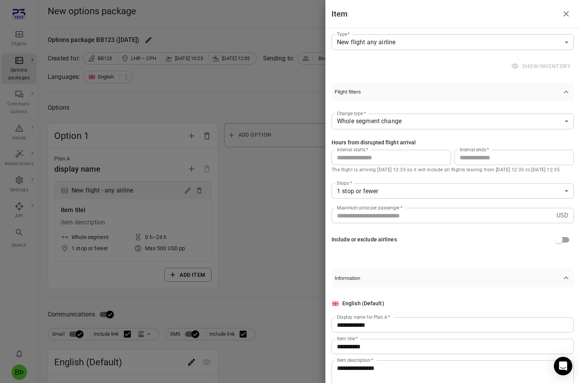
click at [298, 192] on div at bounding box center [290, 191] width 580 height 383
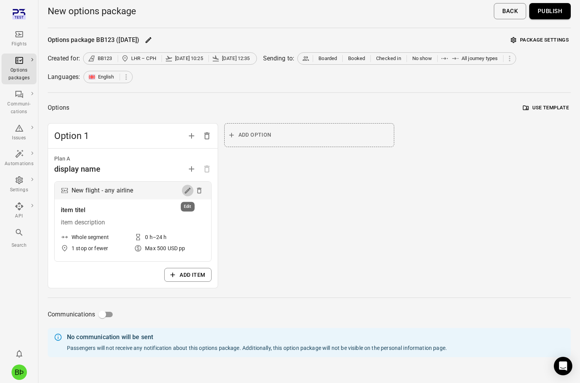
click at [189, 191] on icon "Edit" at bounding box center [188, 191] width 8 height 8
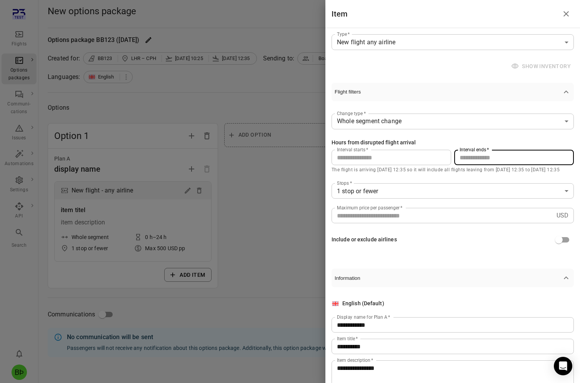
click at [483, 160] on input "**" at bounding box center [514, 157] width 120 height 15
type input "*"
click at [476, 143] on div "Hours from disrupted flight arrival" at bounding box center [453, 142] width 242 height 8
drag, startPoint x: 464, startPoint y: 160, endPoint x: 482, endPoint y: 160, distance: 18.5
click at [482, 160] on input "***" at bounding box center [514, 157] width 120 height 15
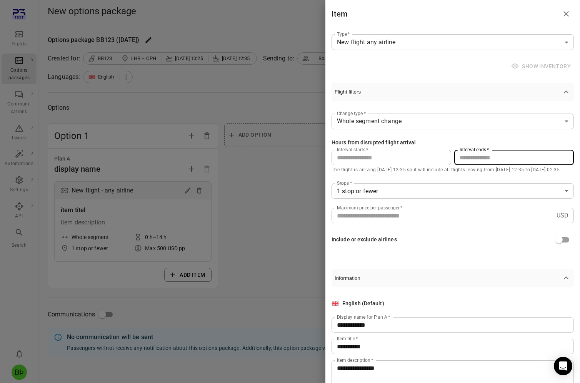
type input "***"
click at [502, 132] on div "**********" at bounding box center [453, 180] width 242 height 158
click at [290, 199] on div at bounding box center [290, 191] width 580 height 383
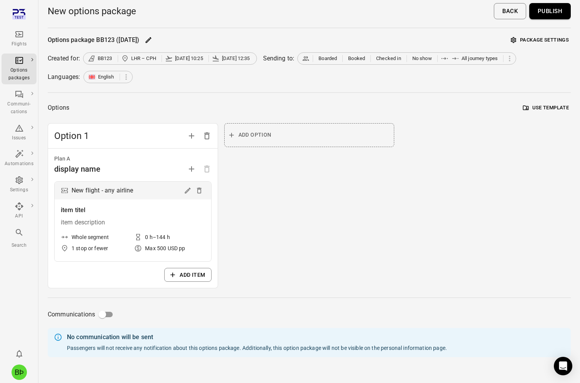
click at [548, 10] on button "Publish" at bounding box center [550, 11] width 42 height 16
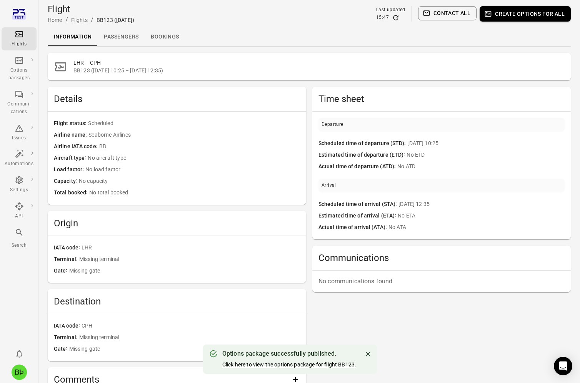
click at [304, 223] on link "Click here to view the options package for flight BB123." at bounding box center [289, 364] width 134 height 6
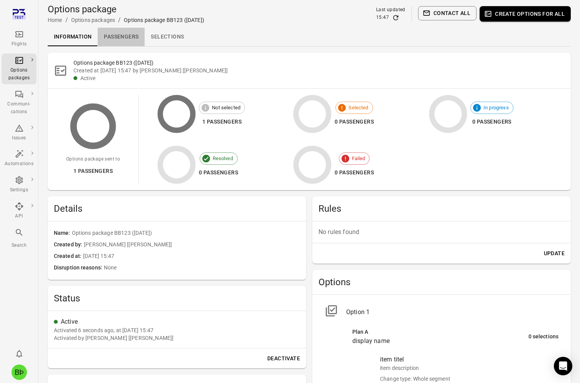
click at [129, 37] on link "Passengers" at bounding box center [121, 37] width 47 height 18
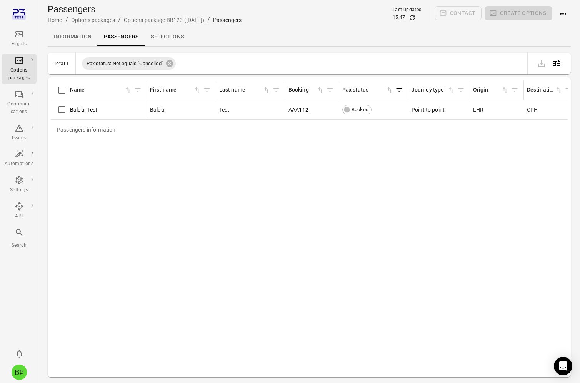
click at [158, 41] on link "Selections" at bounding box center [167, 37] width 45 height 18
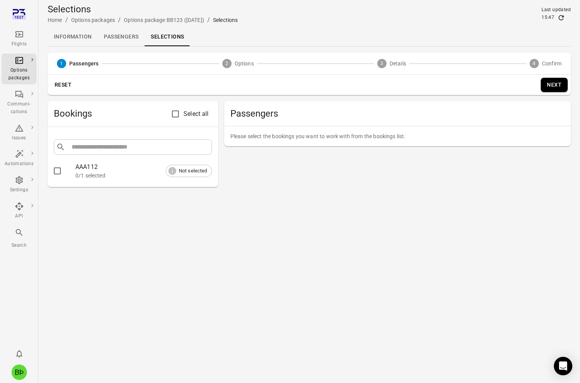
click at [48, 174] on div "​ ​ AAA112 0/1 selected Not selected" at bounding box center [133, 157] width 170 height 60
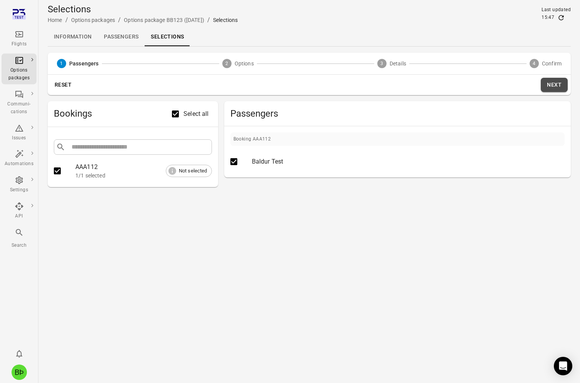
click at [547, 87] on button "Next" at bounding box center [554, 85] width 27 height 14
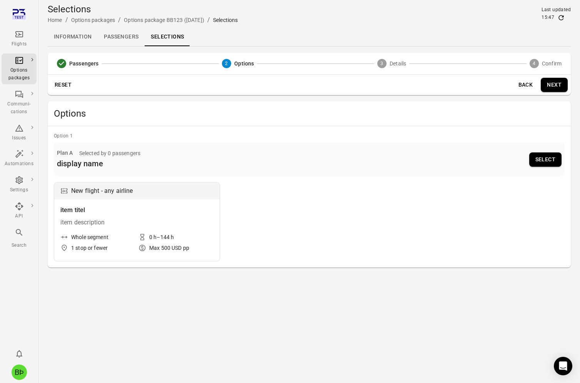
click at [161, 222] on div "item description" at bounding box center [136, 222] width 153 height 9
click at [539, 162] on button "Select" at bounding box center [545, 159] width 32 height 14
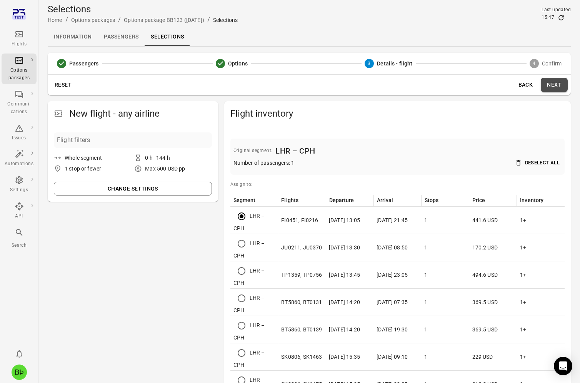
click at [549, 81] on button "Next" at bounding box center [554, 85] width 27 height 14
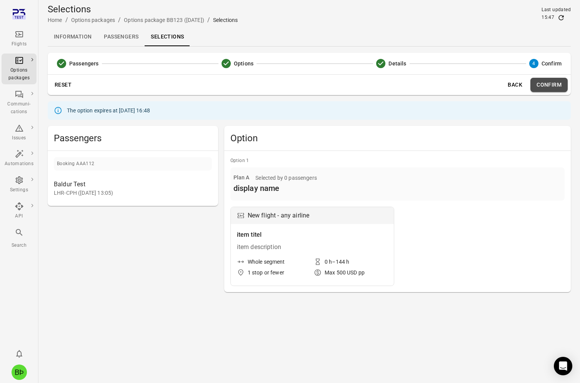
click at [550, 85] on button "Confirm" at bounding box center [548, 85] width 37 height 14
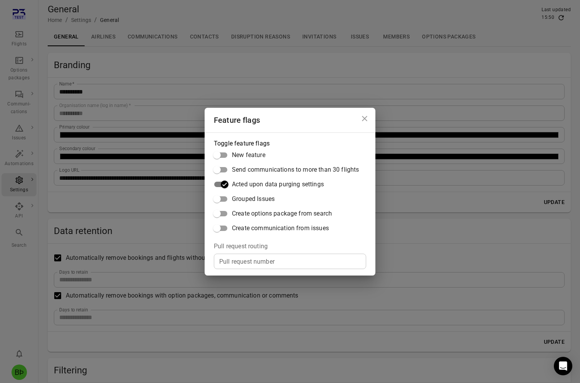
click at [128, 230] on div "Feature flags Toggle feature flags New feature Send communications to more than…" at bounding box center [290, 191] width 580 height 383
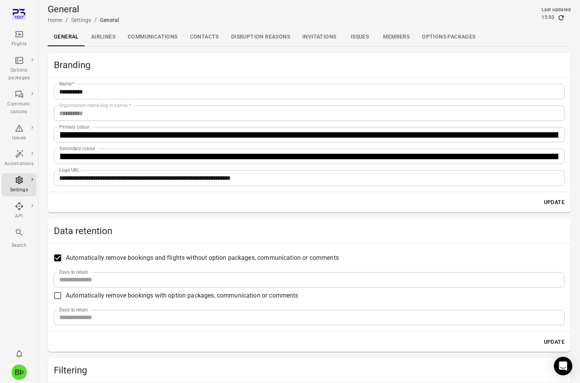
click at [130, 230] on h2 "Data retention" at bounding box center [309, 231] width 511 height 12
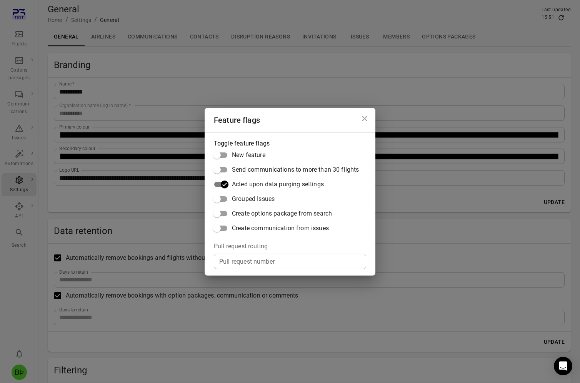
click at [152, 212] on div "Feature flags Toggle feature flags New feature Send communications to more than…" at bounding box center [290, 191] width 580 height 383
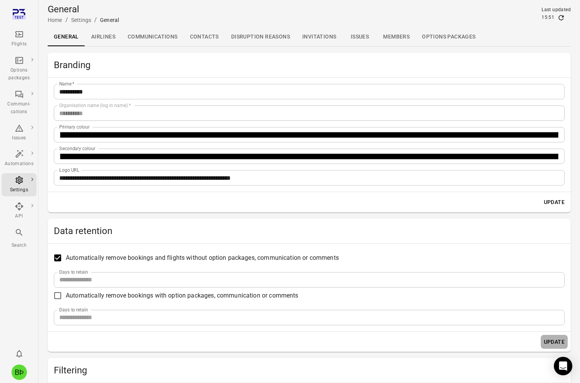
click at [562, 339] on button "Update" at bounding box center [554, 342] width 27 height 14
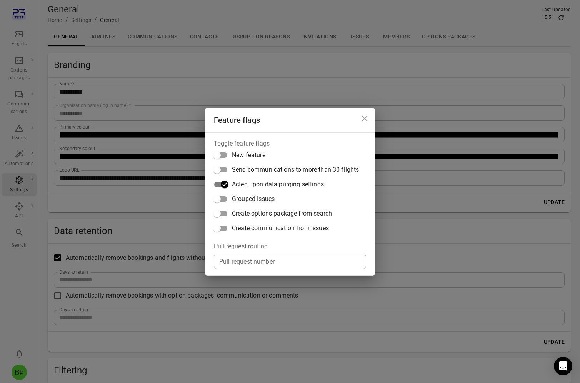
click at [140, 200] on div "Feature flags Toggle feature flags New feature Send communications to more than…" at bounding box center [290, 191] width 580 height 383
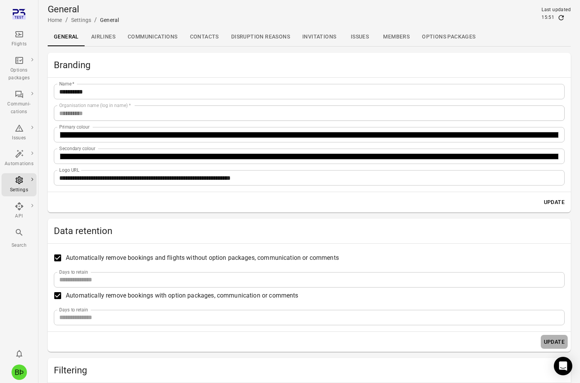
click at [548, 341] on button "Update" at bounding box center [554, 342] width 27 height 14
